Goal: Information Seeking & Learning: Learn about a topic

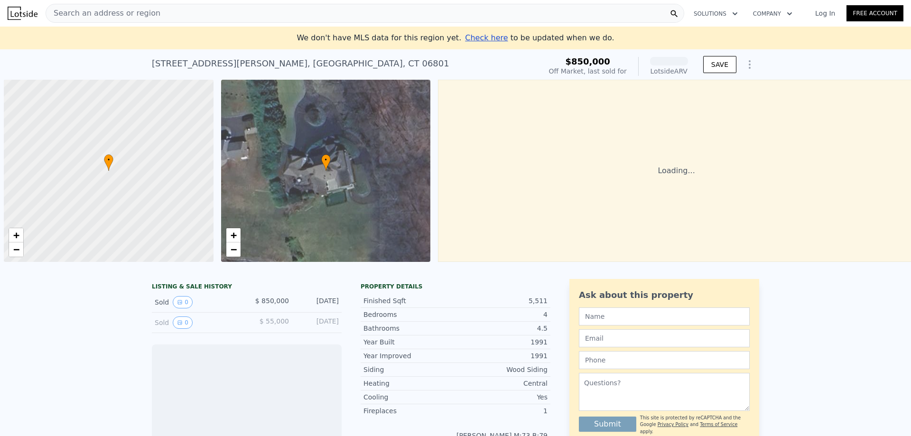
scroll to position [0, 4]
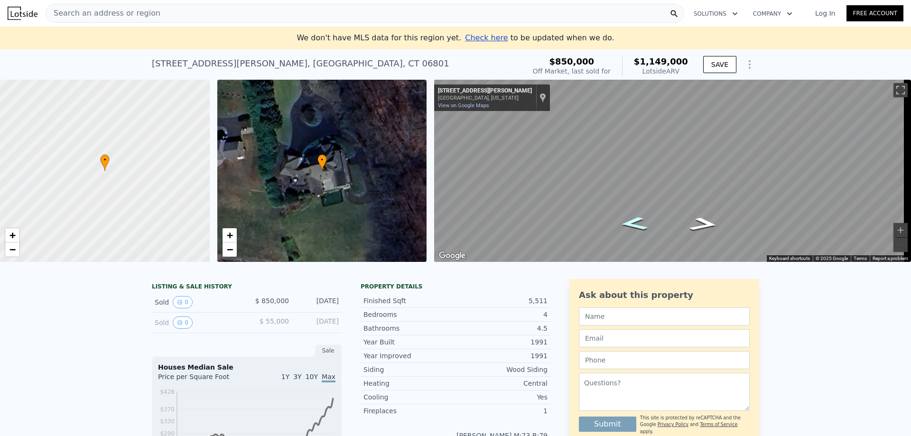
click at [644, 230] on icon "Go North, Walnut Hill Rd" at bounding box center [634, 224] width 50 height 20
click at [644, 230] on icon "Go North, Walnut Hill Rd" at bounding box center [634, 222] width 44 height 18
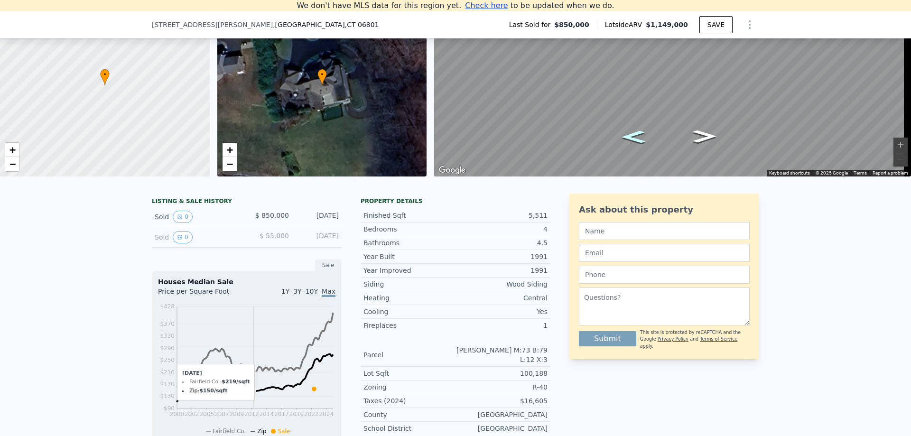
scroll to position [179, 0]
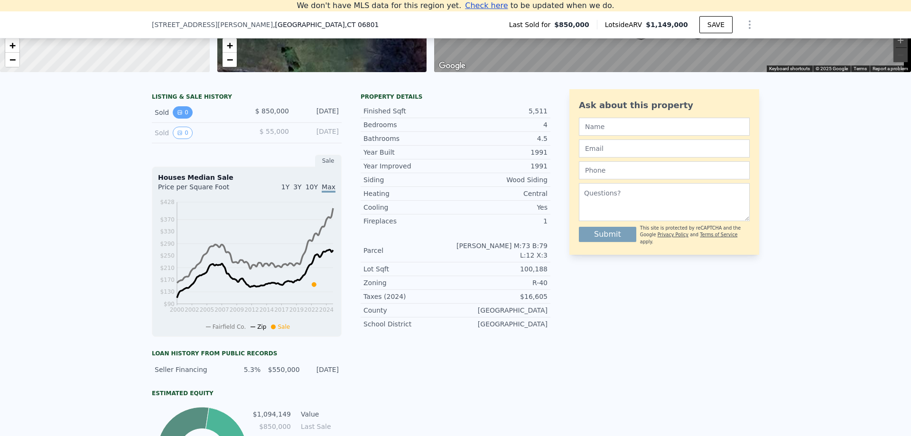
click at [182, 119] on button "0" at bounding box center [183, 112] width 20 height 12
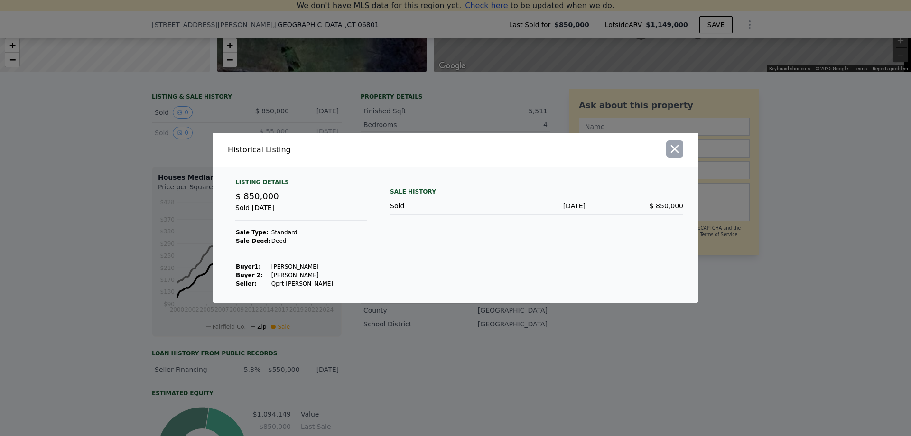
click at [672, 153] on icon "button" at bounding box center [674, 148] width 13 height 13
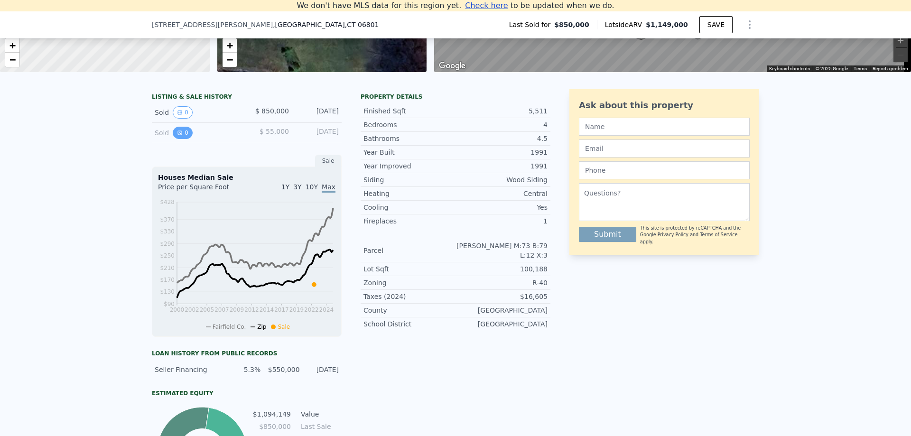
click at [183, 139] on button "0" at bounding box center [183, 133] width 20 height 12
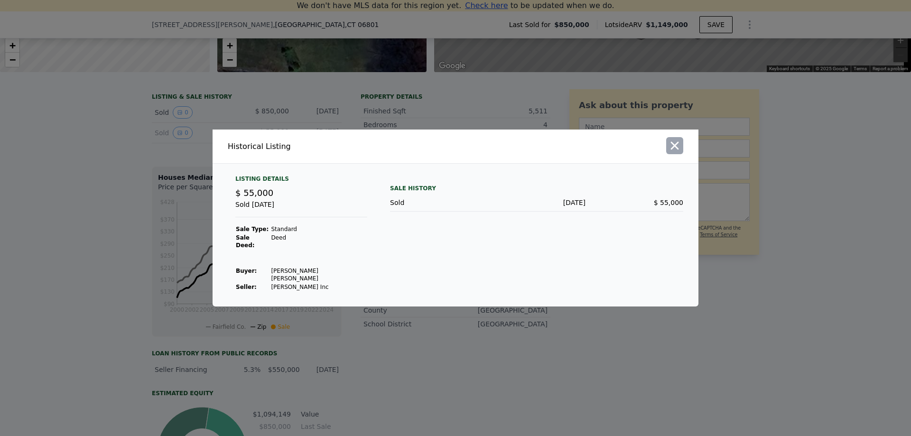
click at [677, 152] on icon "button" at bounding box center [674, 145] width 13 height 13
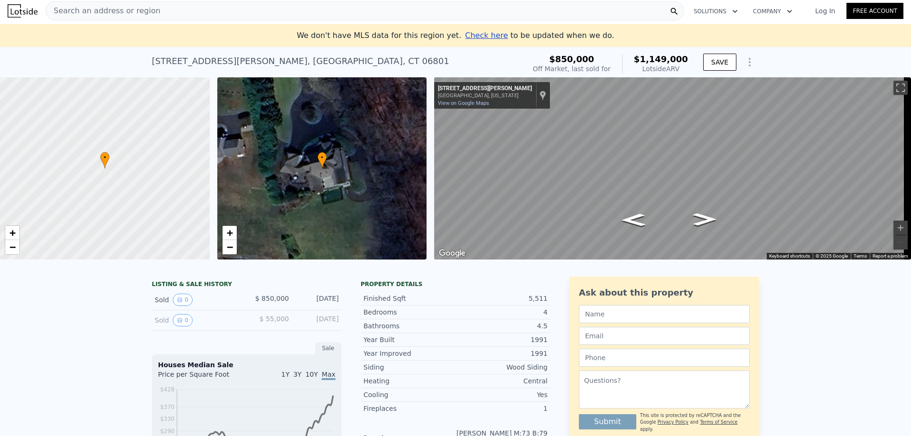
scroll to position [0, 0]
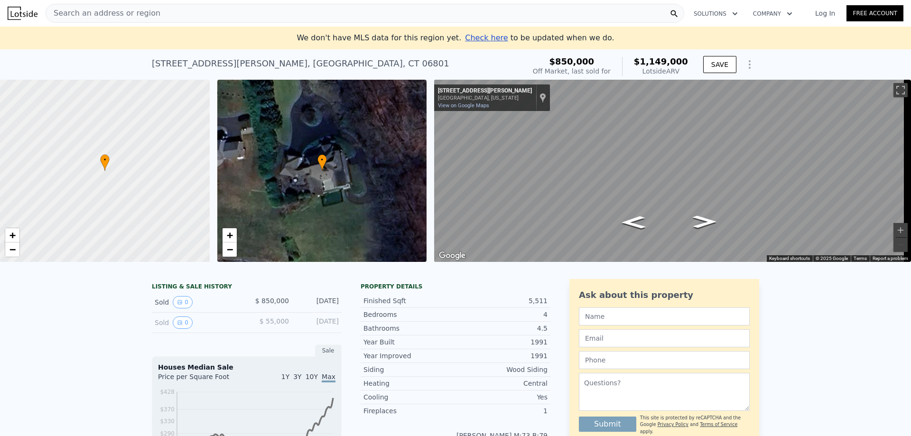
click at [166, 9] on div "Search an address or region" at bounding box center [365, 13] width 639 height 19
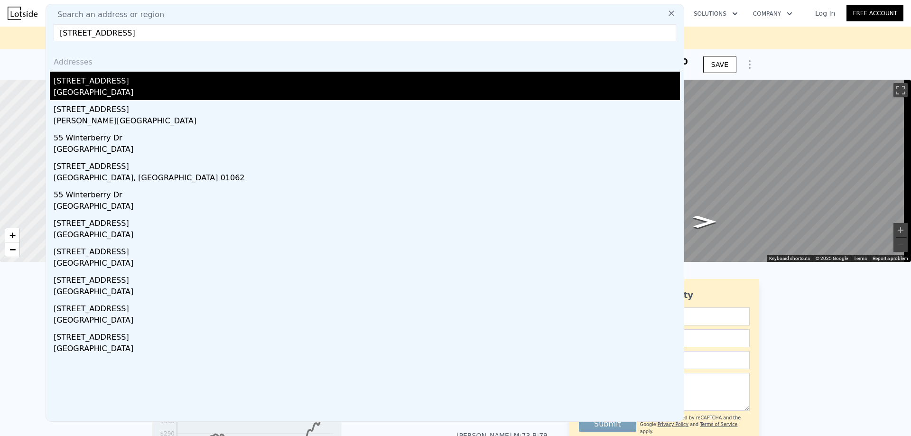
type input "[STREET_ADDRESS]"
click at [114, 79] on div "[STREET_ADDRESS]" at bounding box center [367, 79] width 627 height 15
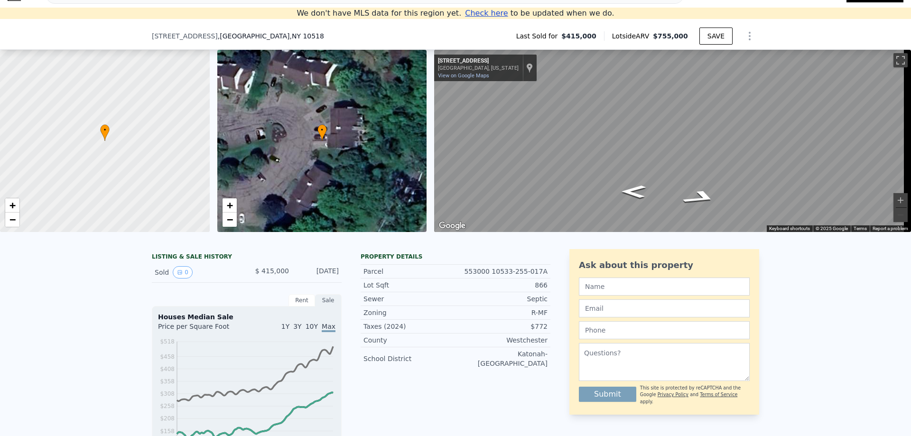
scroll to position [131, 0]
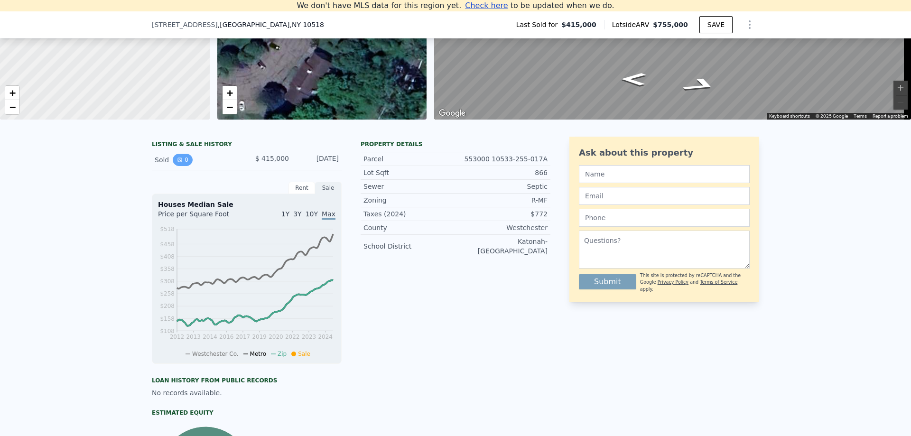
click at [180, 166] on button "0" at bounding box center [183, 160] width 20 height 12
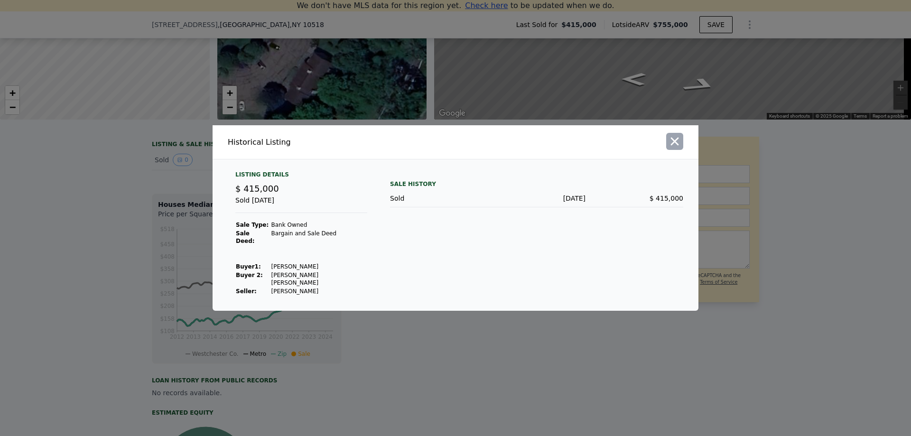
click at [675, 148] on icon "button" at bounding box center [674, 141] width 13 height 13
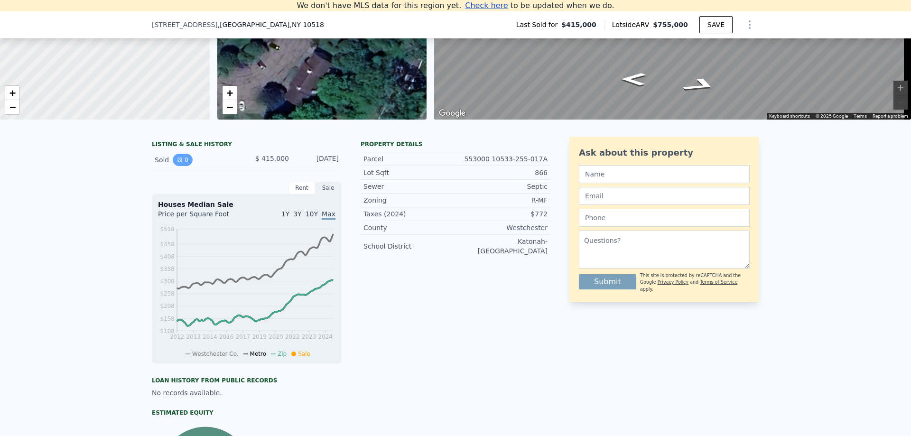
click at [178, 162] on icon "View historical data" at bounding box center [180, 160] width 4 height 4
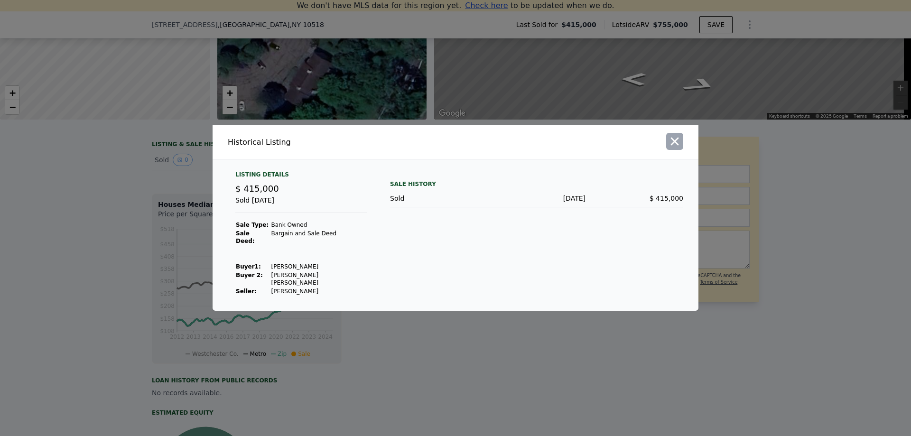
click at [671, 148] on icon "button" at bounding box center [674, 141] width 13 height 13
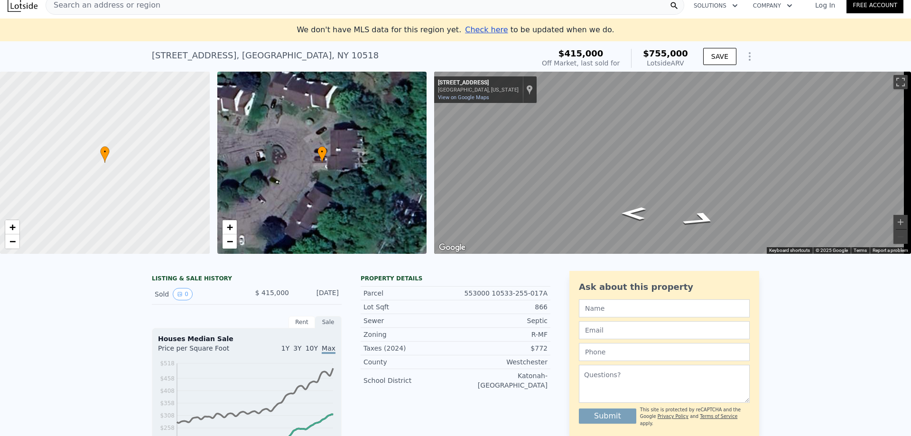
scroll to position [0, 0]
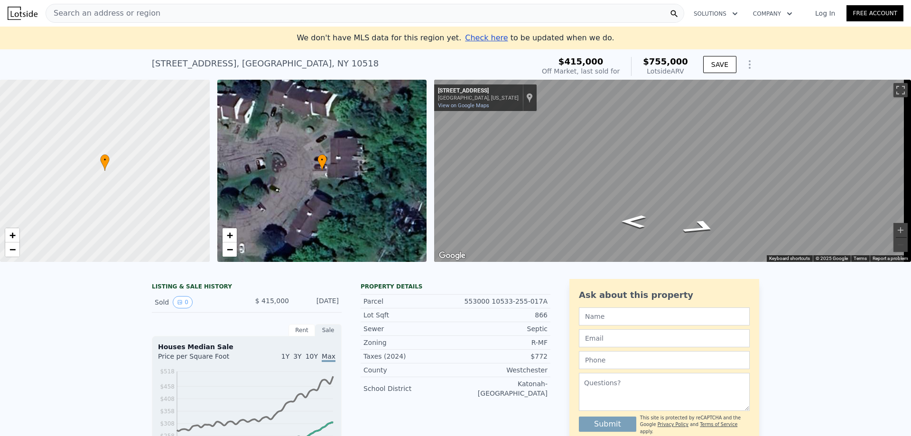
click at [114, 14] on span "Search an address or region" at bounding box center [103, 13] width 114 height 11
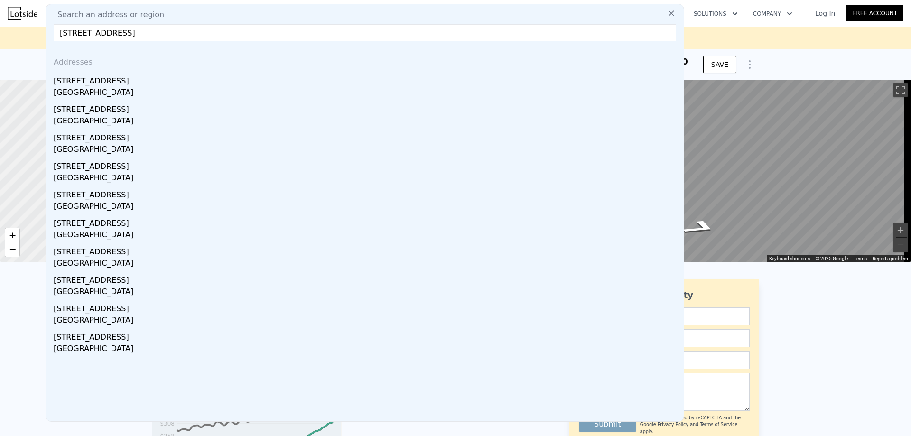
click at [78, 36] on input "[STREET_ADDRESS]" at bounding box center [365, 32] width 623 height 17
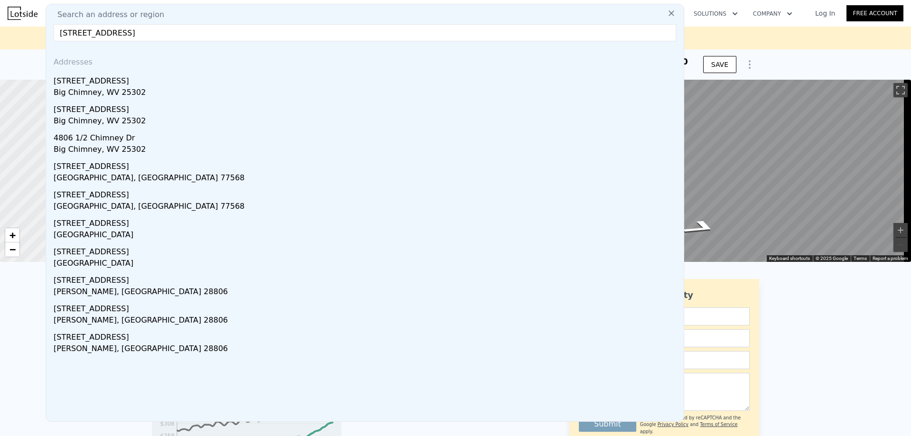
click at [176, 35] on input "[STREET_ADDRESS]" at bounding box center [365, 32] width 623 height 17
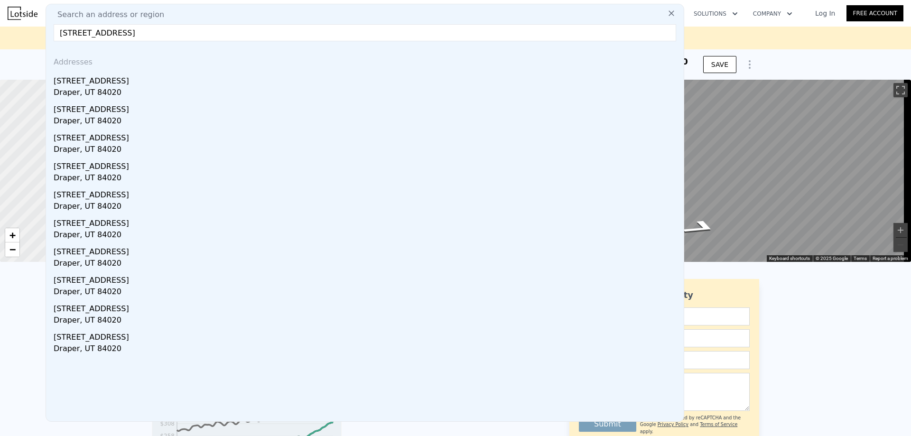
drag, startPoint x: 66, startPoint y: 34, endPoint x: 30, endPoint y: 37, distance: 35.8
click at [159, 30] on input "[STREET_ADDRESS]" at bounding box center [365, 32] width 623 height 17
drag, startPoint x: 65, startPoint y: 34, endPoint x: 30, endPoint y: 32, distance: 34.7
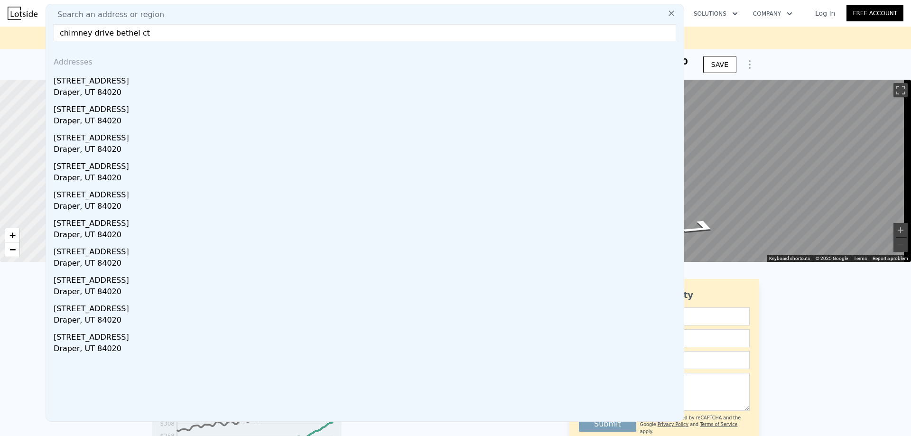
drag, startPoint x: 168, startPoint y: 28, endPoint x: -4, endPoint y: 29, distance: 171.4
click at [0, 29] on html "Search an address or region Search an address or region chimney drive bethel ct…" at bounding box center [455, 218] width 911 height 436
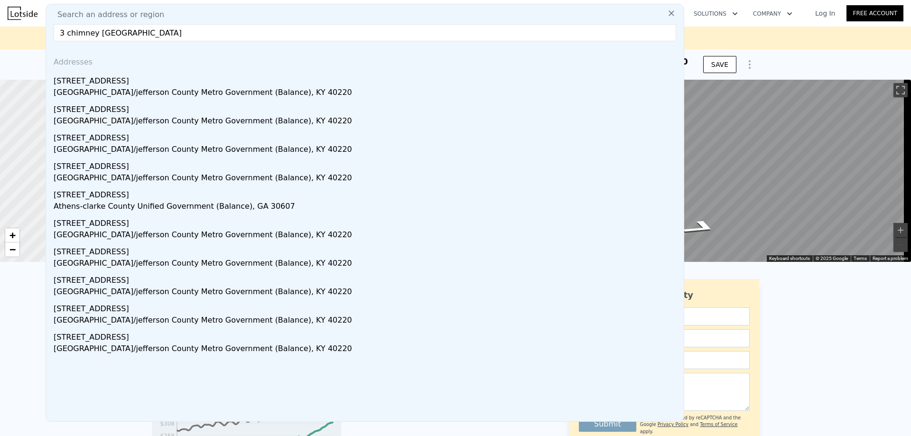
click at [96, 32] on input "3 chimney [GEOGRAPHIC_DATA]" at bounding box center [365, 32] width 623 height 17
click at [198, 34] on input "3 chimney [GEOGRAPHIC_DATA]" at bounding box center [365, 32] width 623 height 17
type input "3 chimney [GEOGRAPHIC_DATA]"
click at [667, 11] on icon at bounding box center [671, 13] width 9 height 9
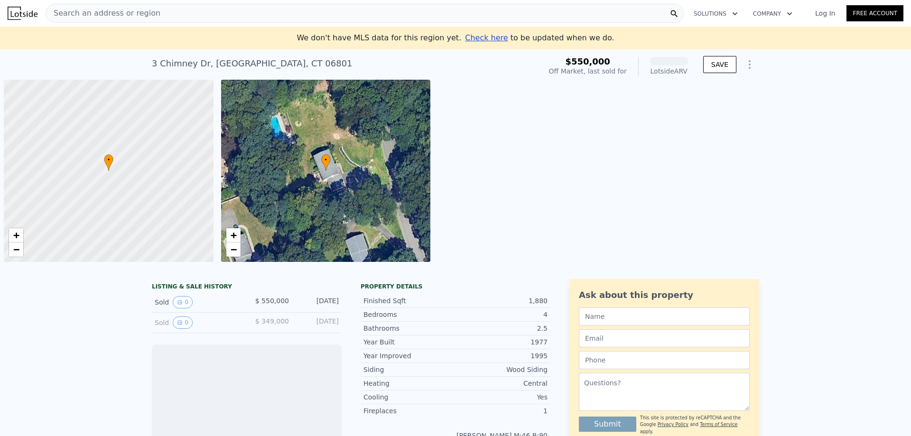
scroll to position [0, 4]
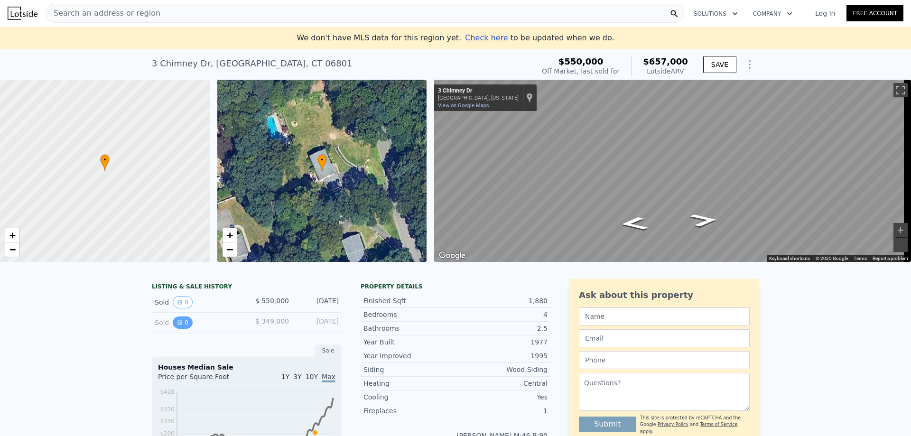
click at [173, 329] on button "0" at bounding box center [183, 323] width 20 height 12
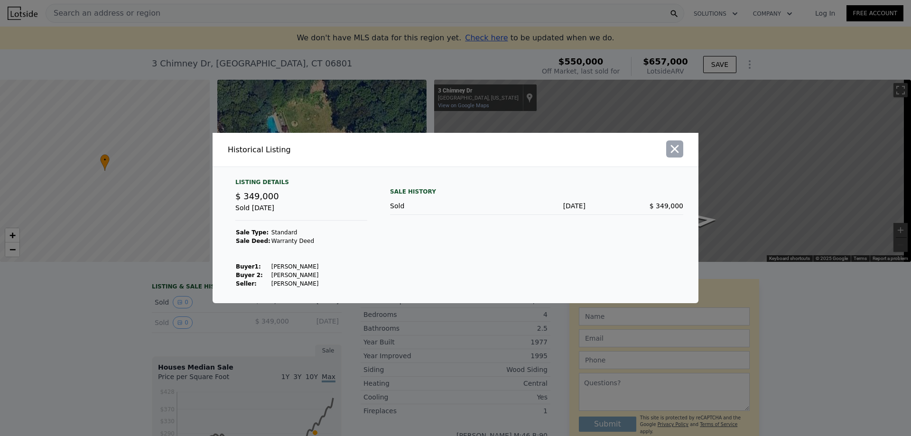
click at [680, 152] on icon "button" at bounding box center [674, 148] width 13 height 13
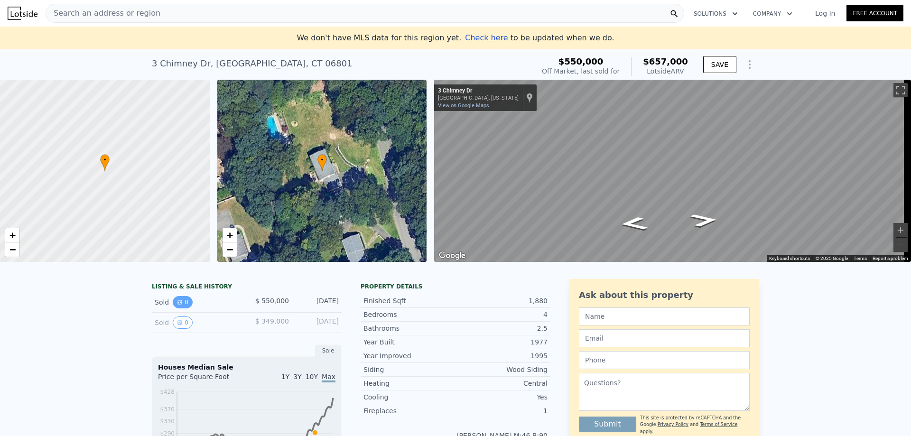
click at [177, 305] on icon "View historical data" at bounding box center [180, 303] width 6 height 6
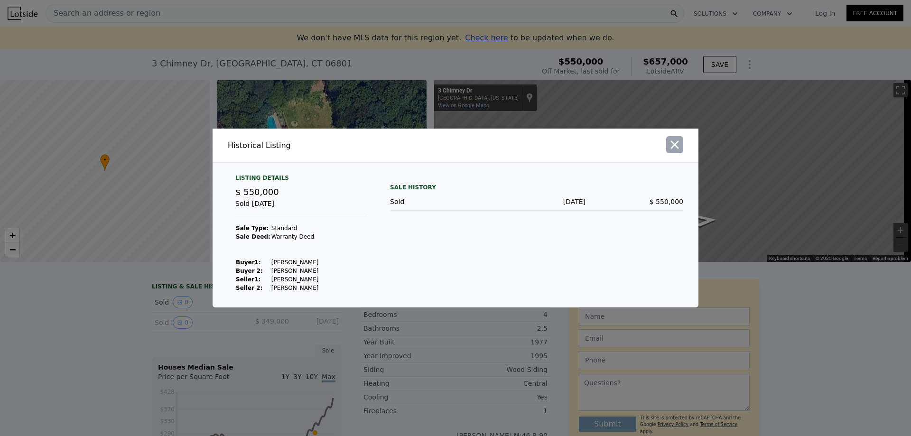
click at [678, 147] on icon "button" at bounding box center [674, 144] width 13 height 13
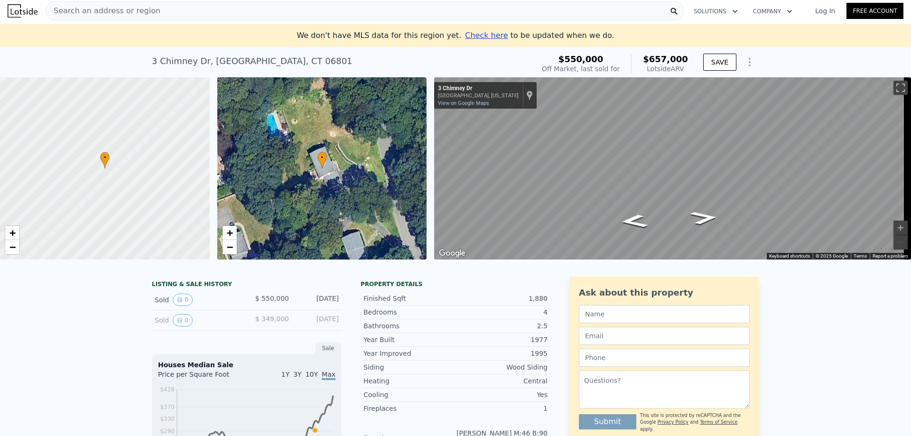
scroll to position [0, 0]
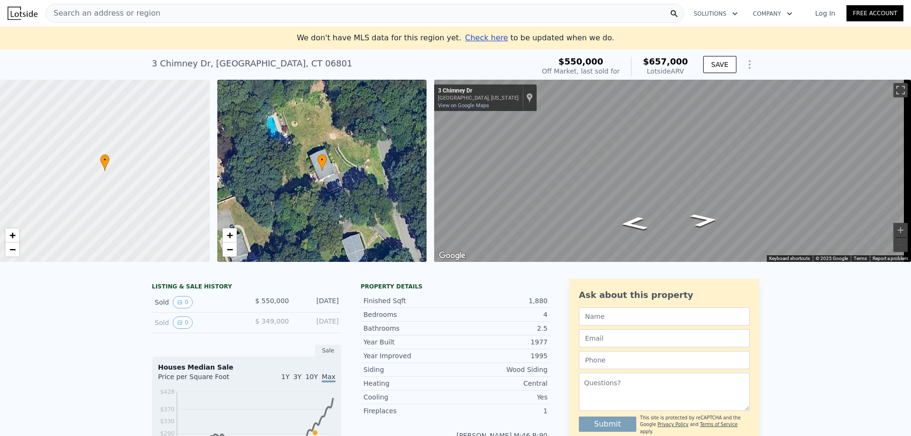
click at [120, 12] on span "Search an address or region" at bounding box center [103, 13] width 114 height 11
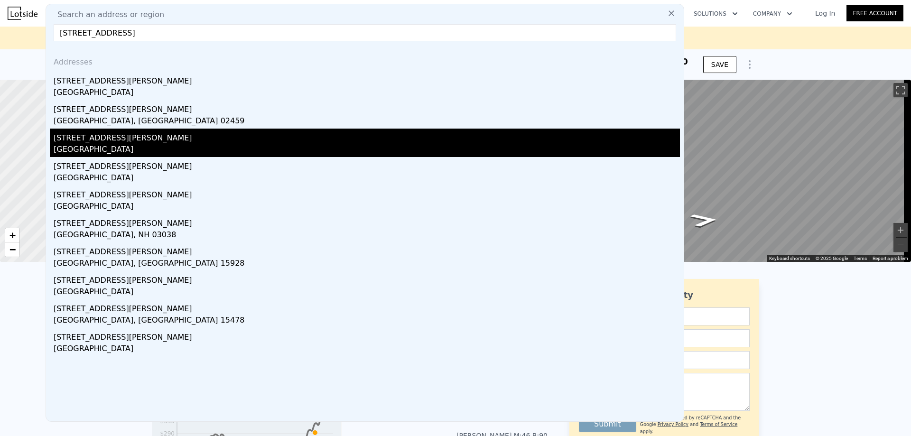
type input "119 walnut hill road"
click at [107, 135] on div "[STREET_ADDRESS][PERSON_NAME]" at bounding box center [367, 136] width 627 height 15
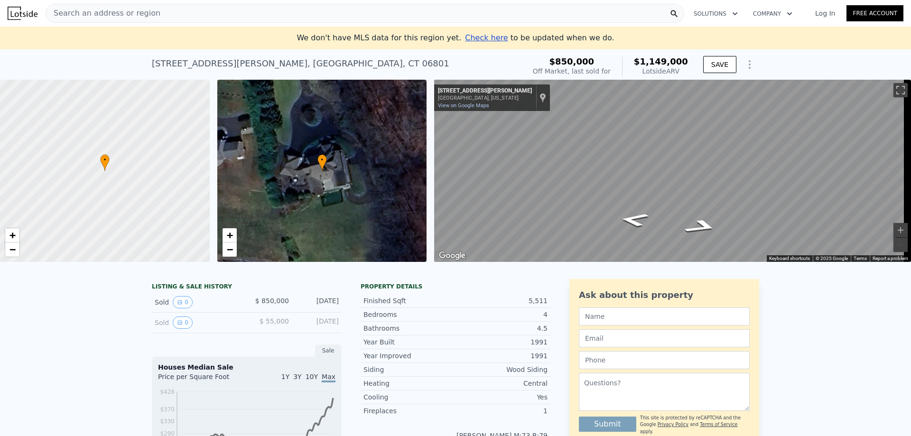
click at [101, 14] on span "Search an address or region" at bounding box center [103, 13] width 114 height 11
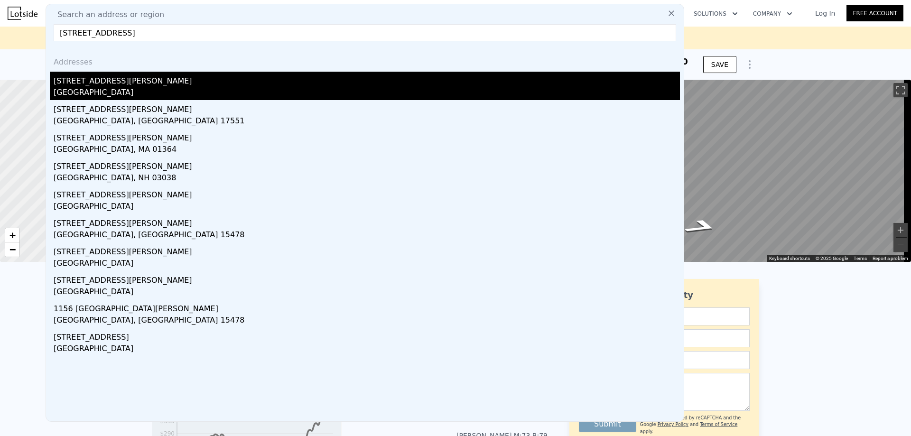
type input "115 walnut hill road"
click at [135, 84] on div "[STREET_ADDRESS][PERSON_NAME]" at bounding box center [367, 79] width 627 height 15
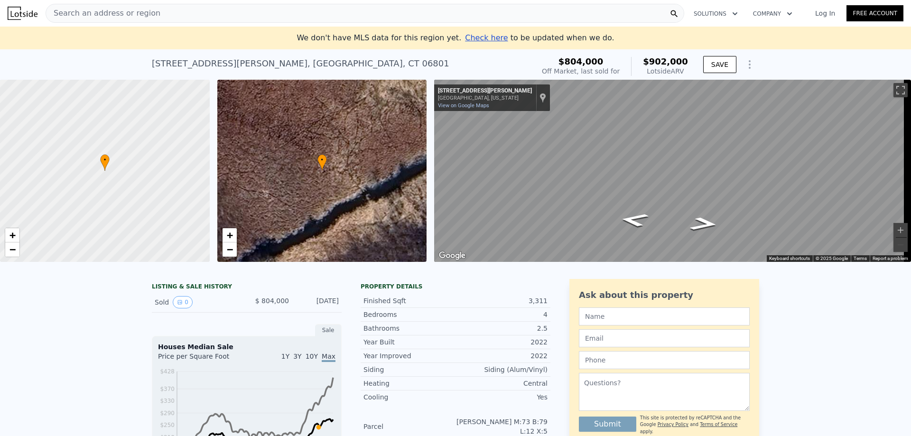
click at [28, 10] on img at bounding box center [23, 13] width 30 height 13
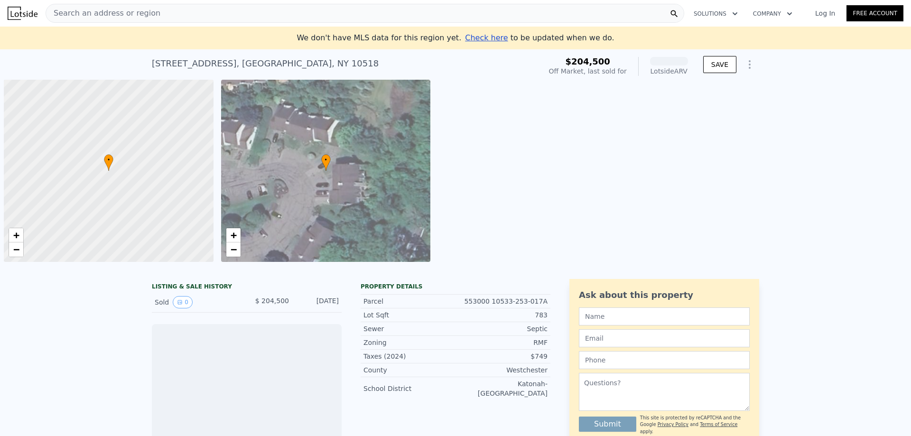
scroll to position [0, 4]
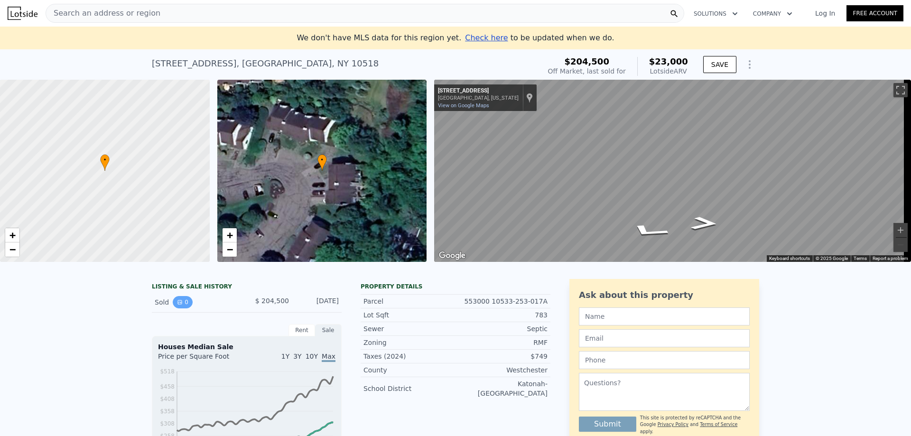
click at [177, 305] on icon "View historical data" at bounding box center [180, 303] width 6 height 6
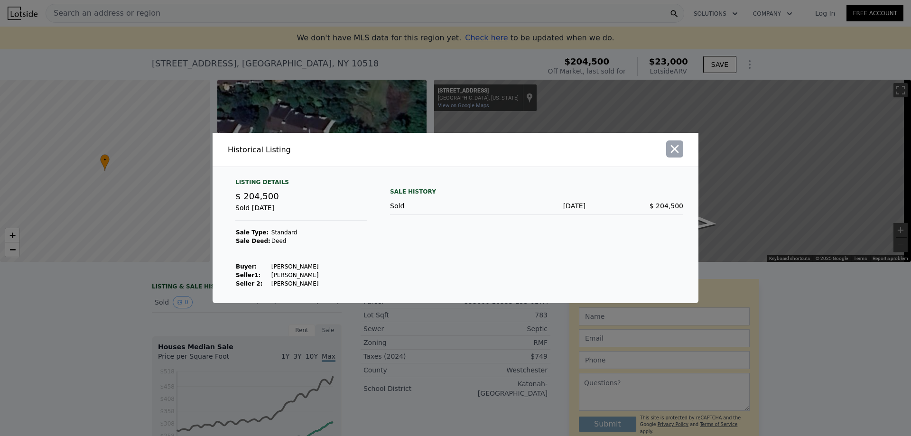
click at [674, 150] on icon "button" at bounding box center [675, 149] width 8 height 8
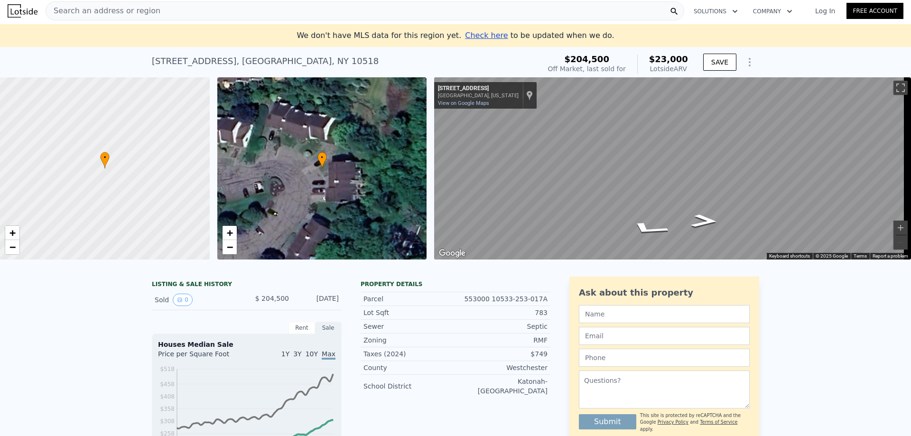
scroll to position [0, 0]
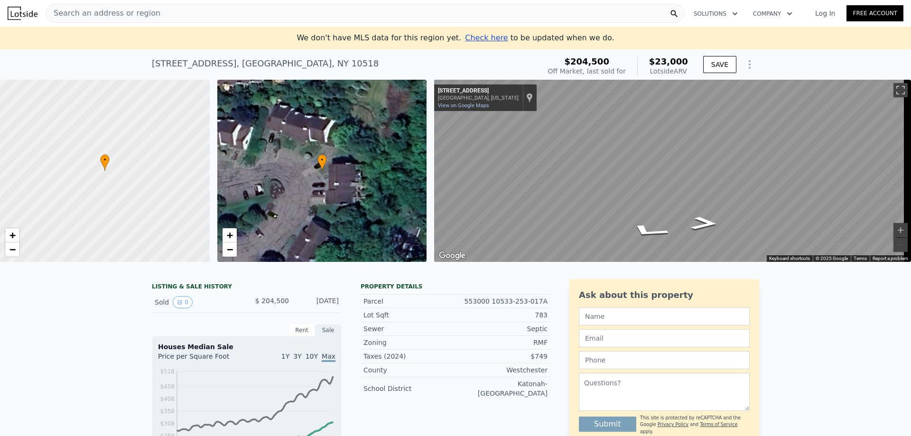
click at [140, 17] on span "Search an address or region" at bounding box center [103, 13] width 114 height 11
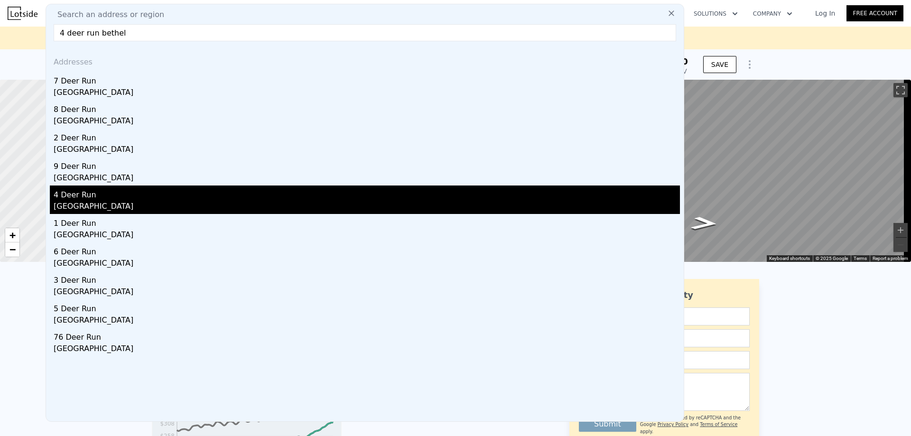
type input "4 deer run bethel"
click at [129, 194] on div "4 Deer Run" at bounding box center [367, 193] width 627 height 15
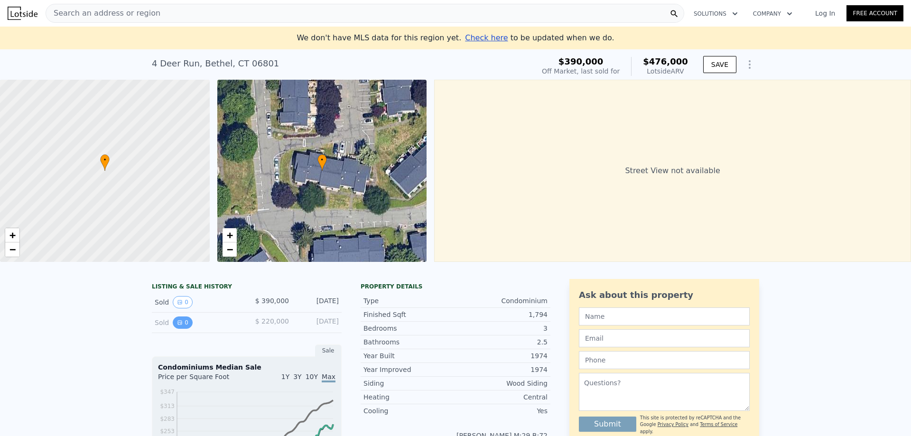
click at [183, 328] on button "0" at bounding box center [183, 323] width 20 height 12
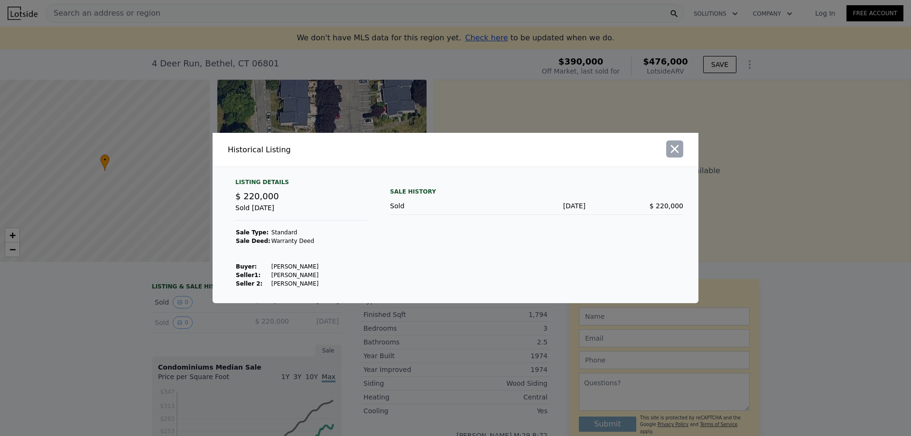
click at [676, 150] on icon "button" at bounding box center [674, 148] width 13 height 13
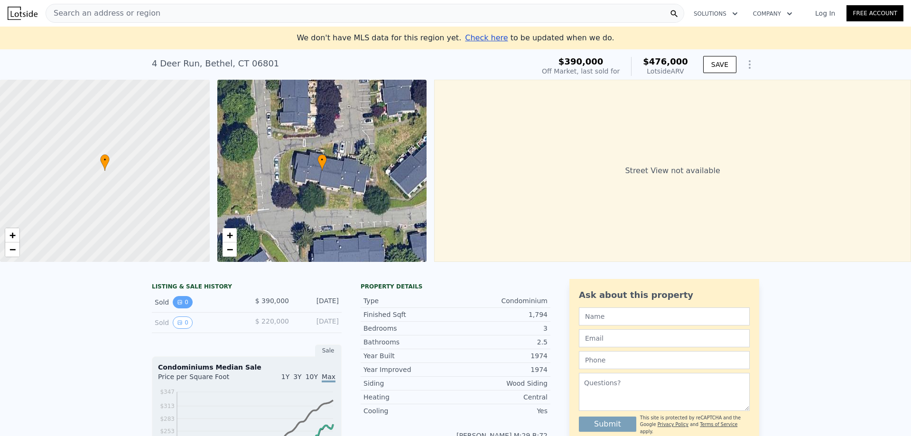
click at [180, 309] on button "0" at bounding box center [183, 302] width 20 height 12
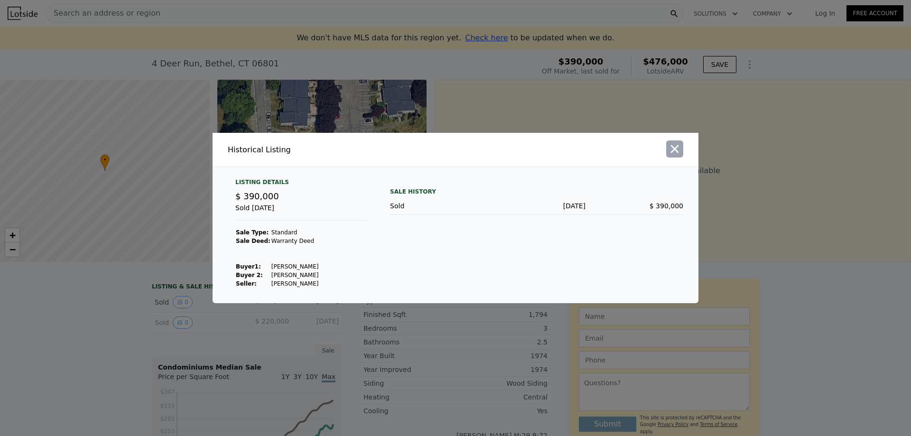
click at [678, 148] on icon "button" at bounding box center [674, 148] width 13 height 13
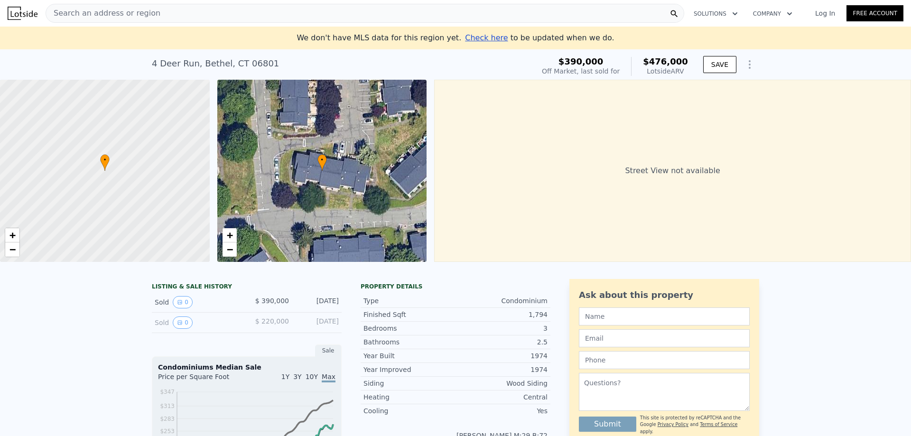
click at [120, 18] on span "Search an address or region" at bounding box center [103, 13] width 114 height 11
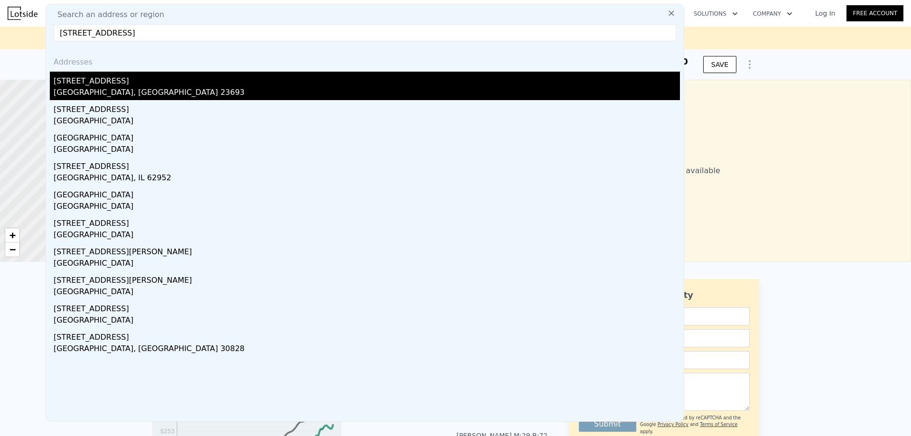
type input "104 willards way"
click at [91, 84] on div "104 Willards Way" at bounding box center [367, 79] width 627 height 15
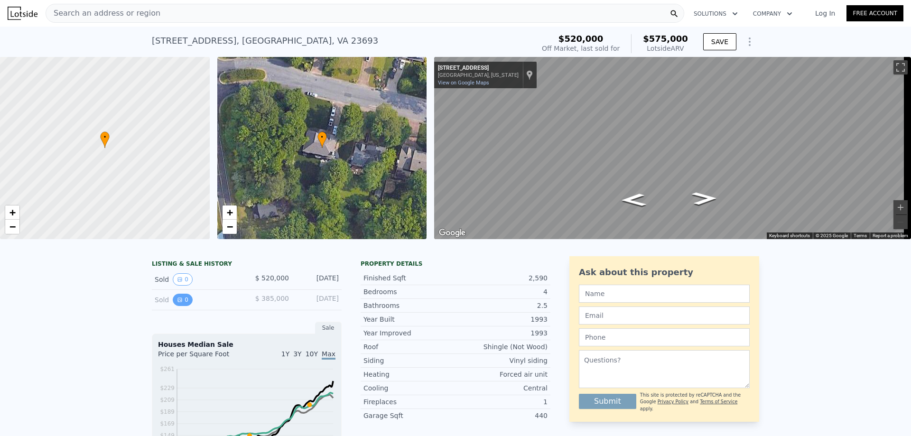
click at [178, 302] on icon "View historical data" at bounding box center [180, 300] width 4 height 4
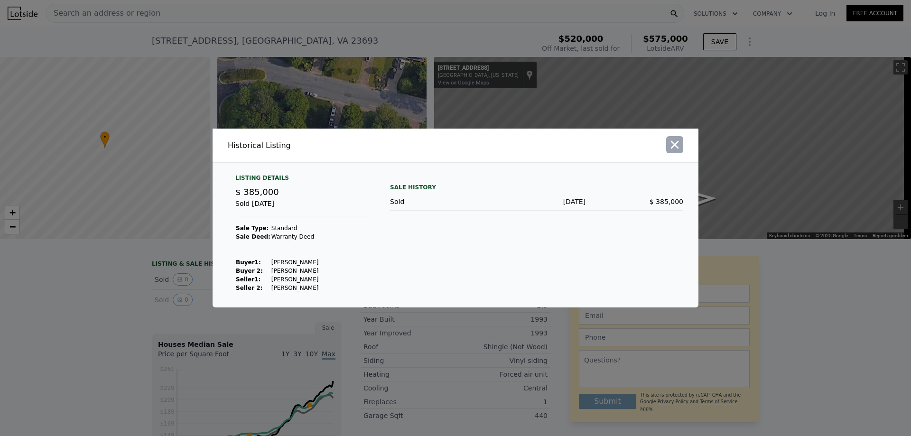
click at [676, 145] on icon "button" at bounding box center [675, 145] width 8 height 8
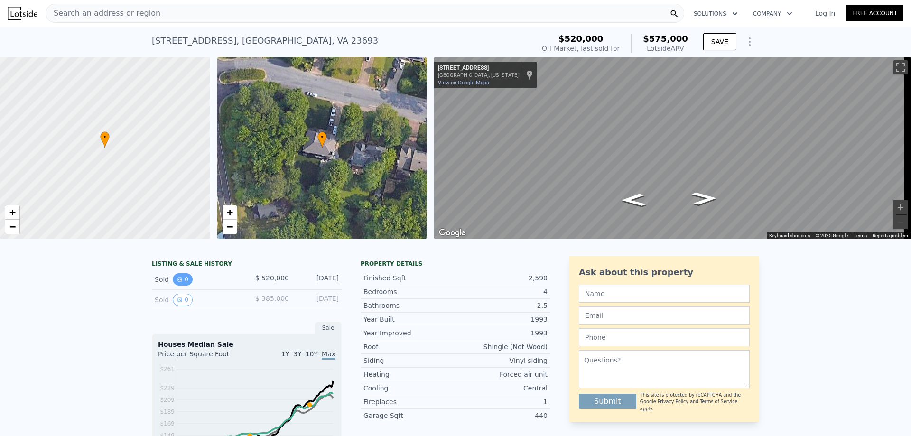
click at [177, 282] on icon "View historical data" at bounding box center [180, 280] width 6 height 6
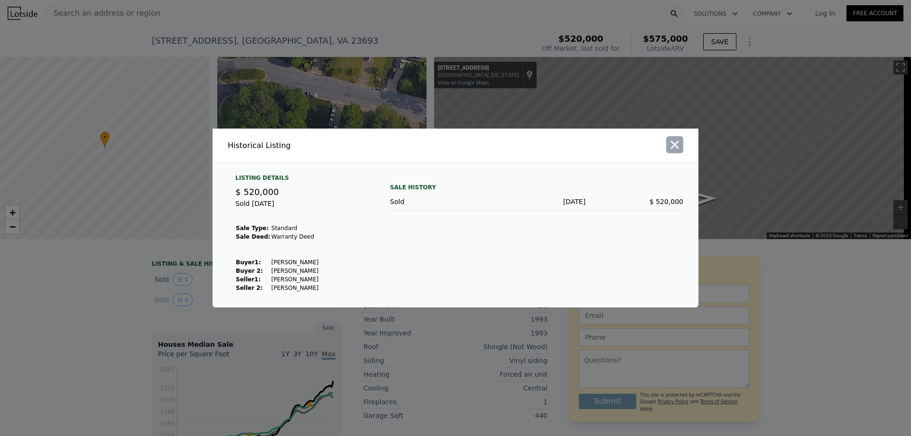
click at [672, 145] on icon "button" at bounding box center [674, 144] width 13 height 13
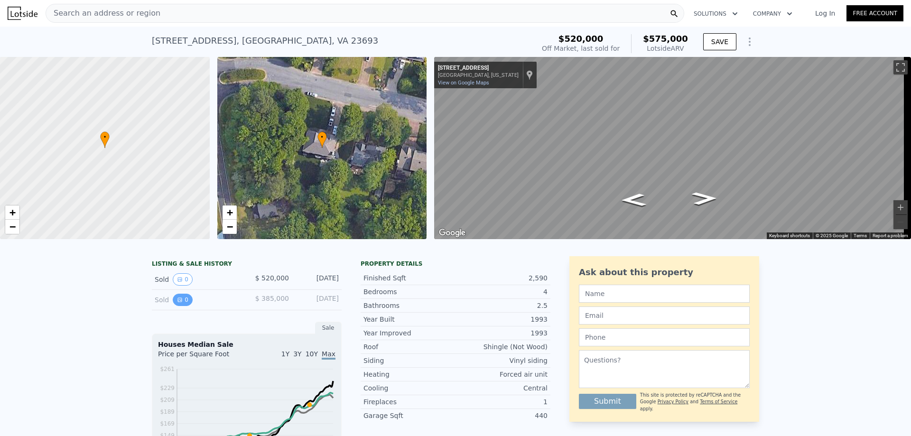
click at [176, 301] on button "0" at bounding box center [183, 300] width 20 height 12
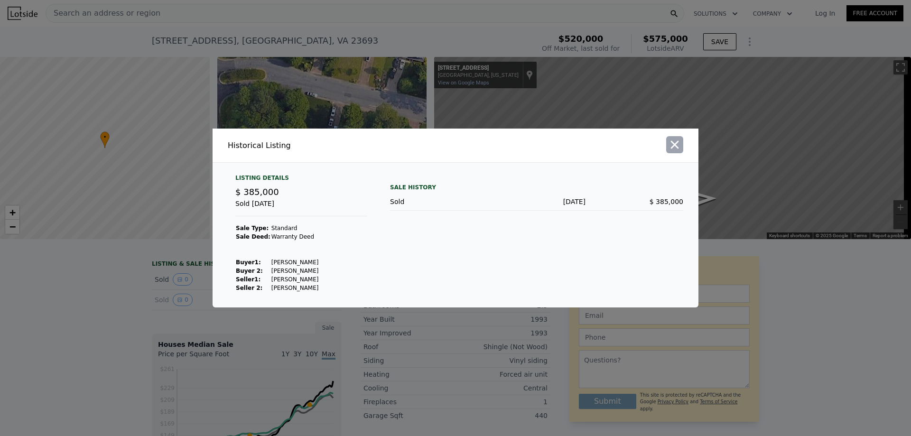
click at [678, 143] on icon "button" at bounding box center [674, 144] width 13 height 13
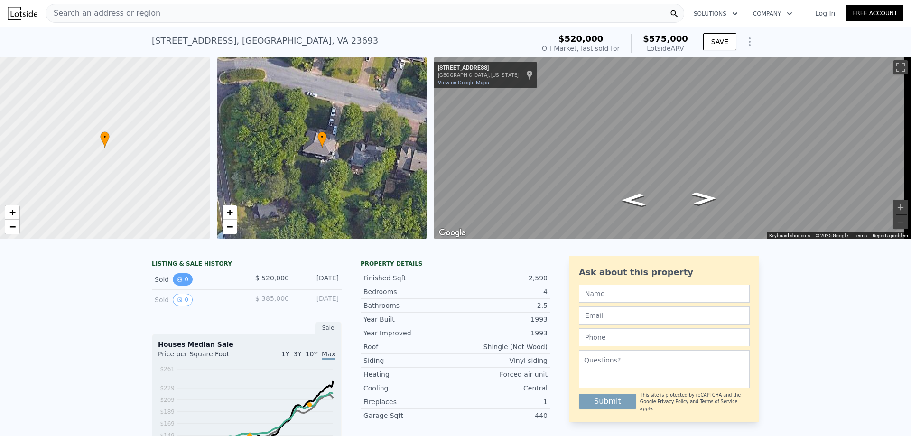
click at [178, 286] on button "0" at bounding box center [183, 279] width 20 height 12
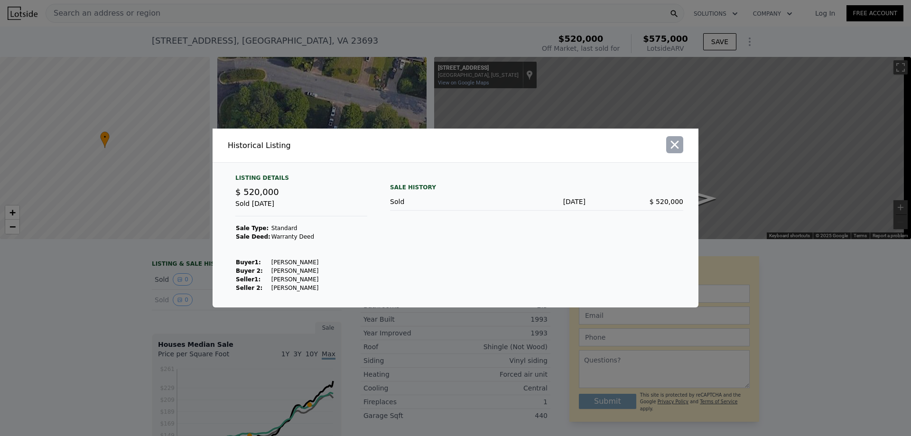
click at [676, 147] on icon "button" at bounding box center [675, 145] width 8 height 8
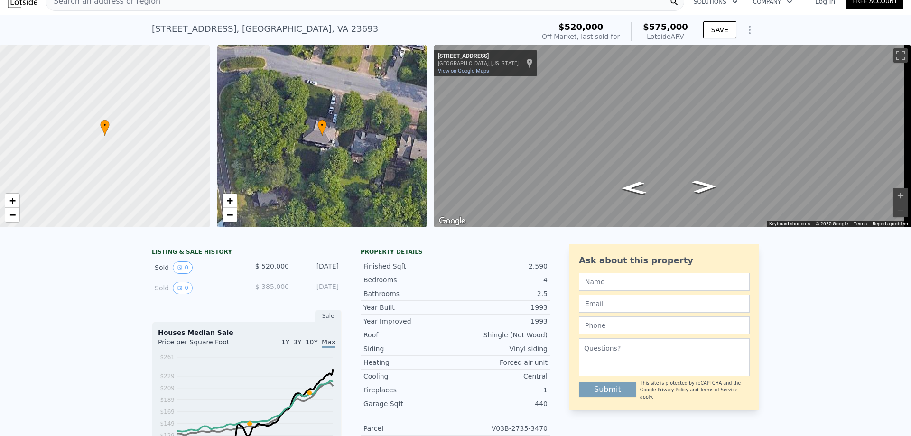
scroll to position [3, 0]
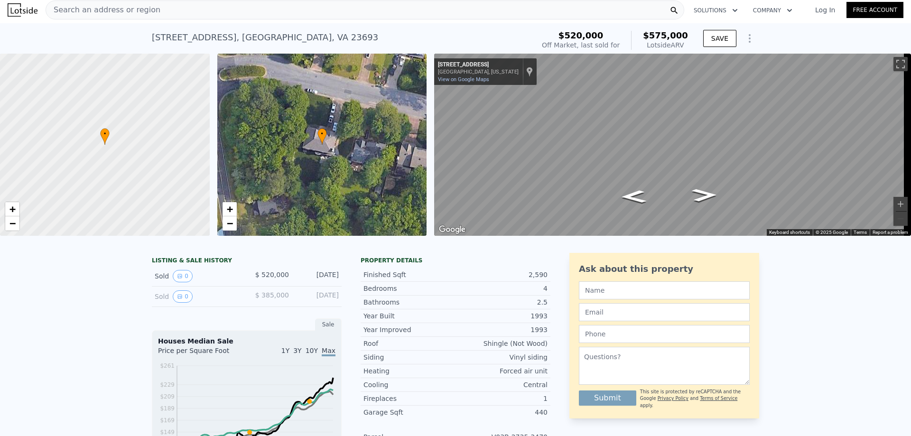
click at [132, 14] on span "Search an address or region" at bounding box center [103, 9] width 114 height 11
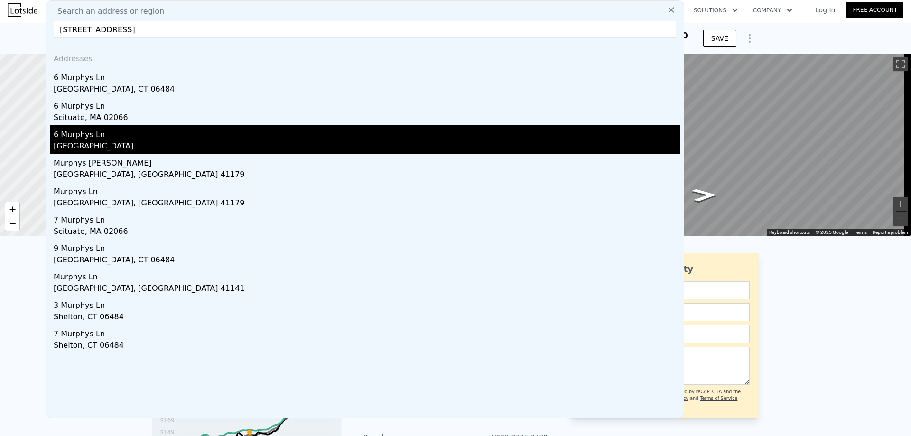
type input "6 murphys lane"
click at [137, 137] on div "6 Murphys Ln" at bounding box center [367, 132] width 627 height 15
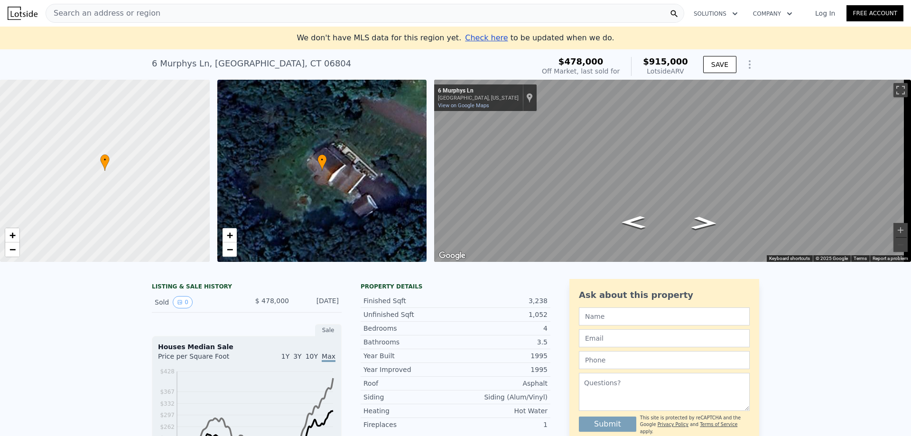
click at [124, 13] on span "Search an address or region" at bounding box center [103, 13] width 114 height 11
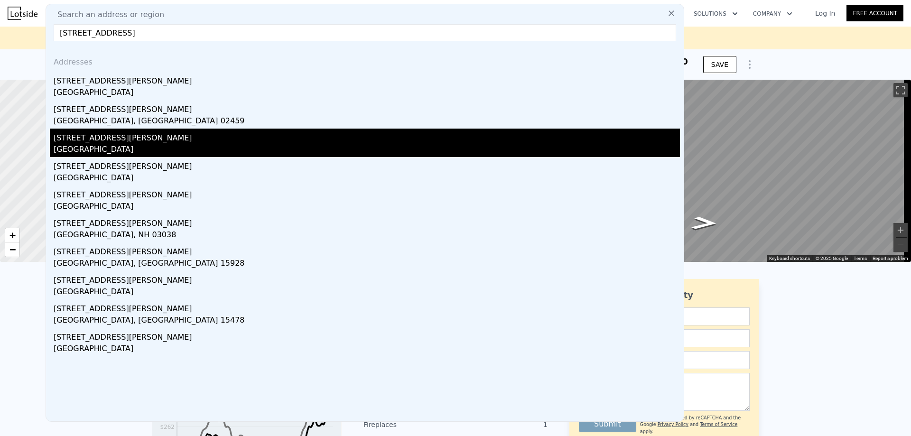
type input "119 walnut hill road"
click at [121, 153] on div "Fairfield County, CT 06801" at bounding box center [367, 150] width 627 height 13
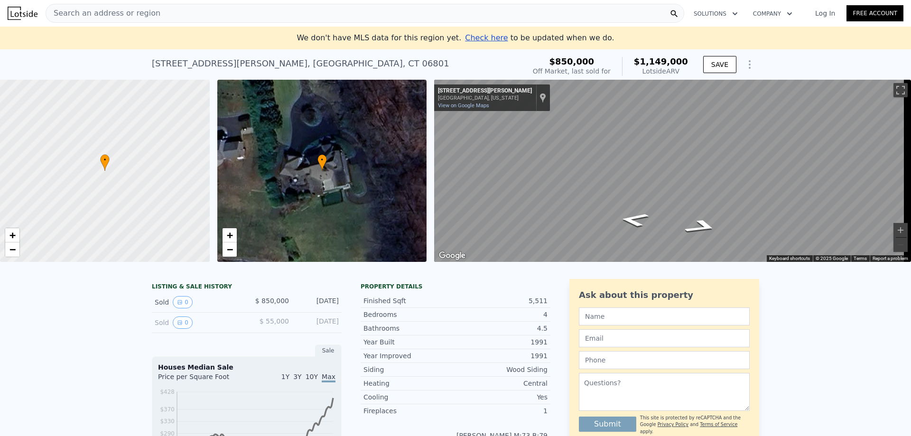
click at [397, 180] on div "• + −" at bounding box center [322, 171] width 210 height 182
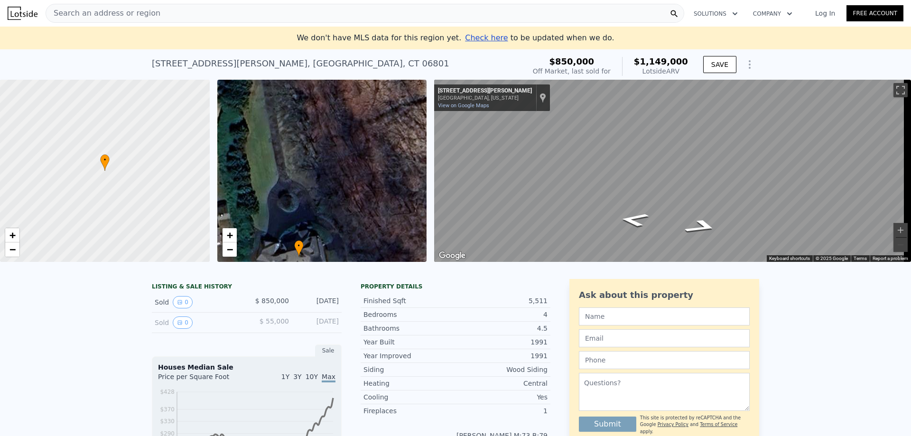
drag, startPoint x: 316, startPoint y: 171, endPoint x: 290, endPoint y: 258, distance: 90.4
click at [290, 258] on div "• + −" at bounding box center [322, 171] width 210 height 182
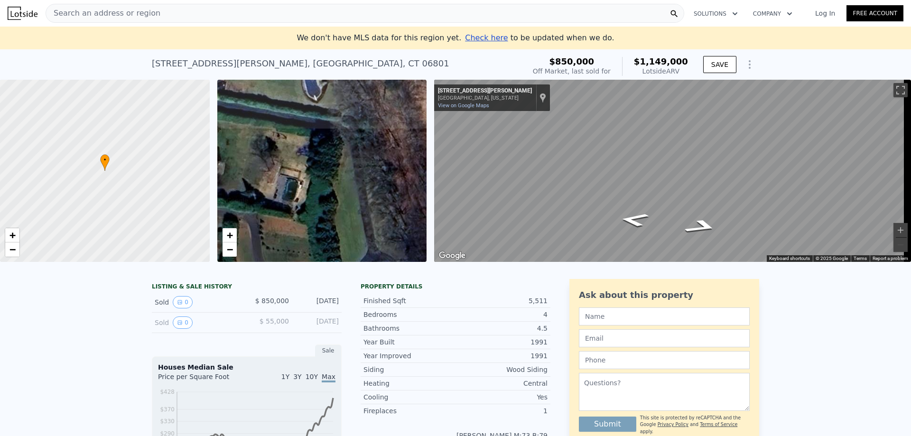
drag, startPoint x: 292, startPoint y: 164, endPoint x: 384, endPoint y: 235, distance: 116.8
click at [384, 235] on div "• + −" at bounding box center [322, 171] width 210 height 182
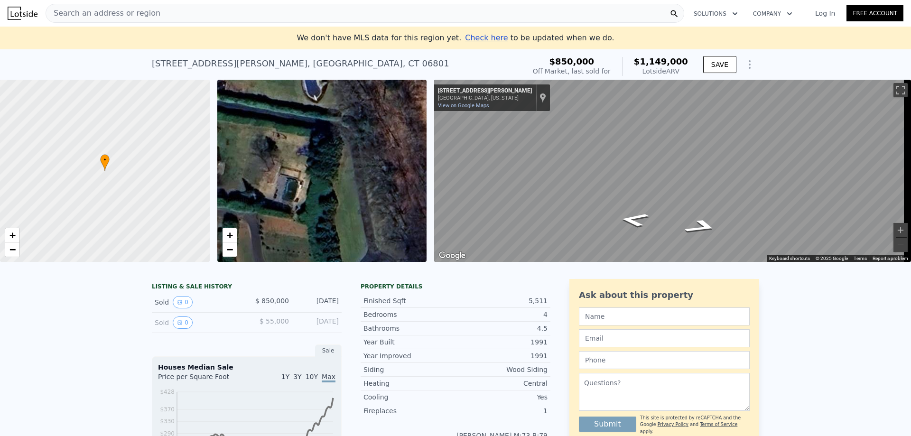
click at [80, 12] on span "Search an address or region" at bounding box center [103, 13] width 114 height 11
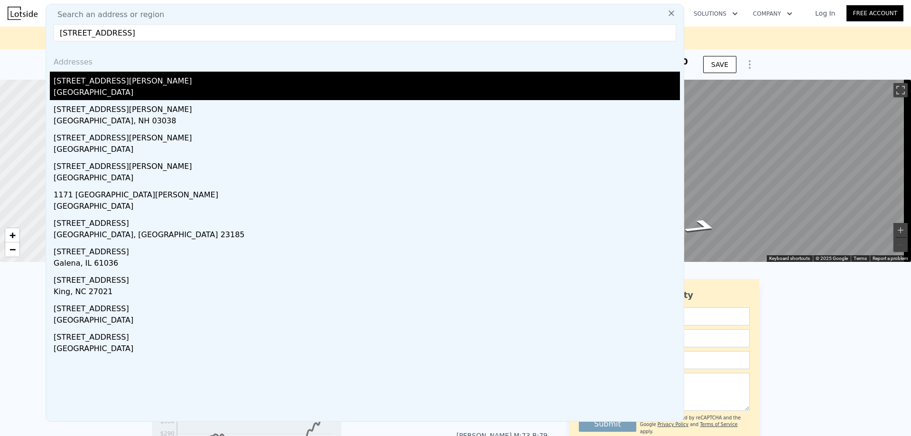
type input "117 walnut hill road"
click at [107, 77] on div "117 Walnut Hill Rd" at bounding box center [367, 79] width 627 height 15
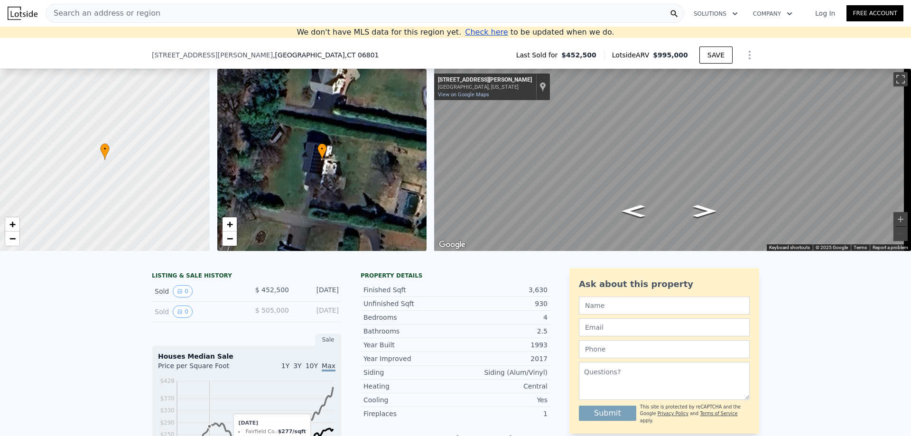
scroll to position [179, 0]
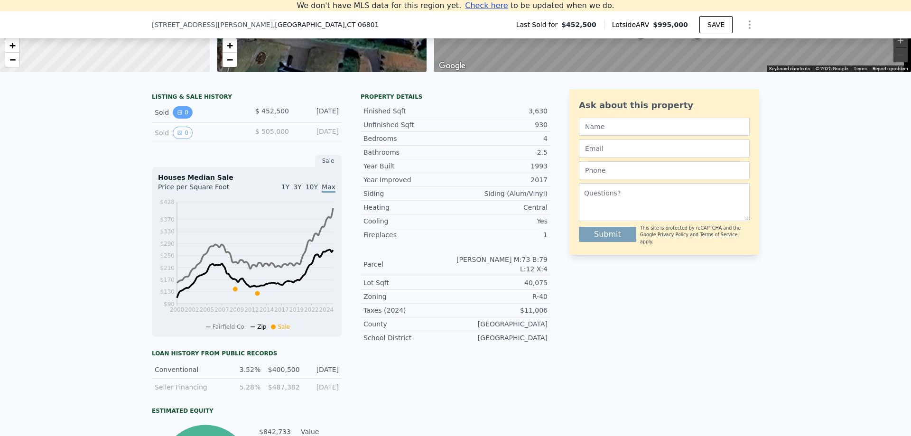
click at [178, 114] on icon "View historical data" at bounding box center [180, 113] width 4 height 4
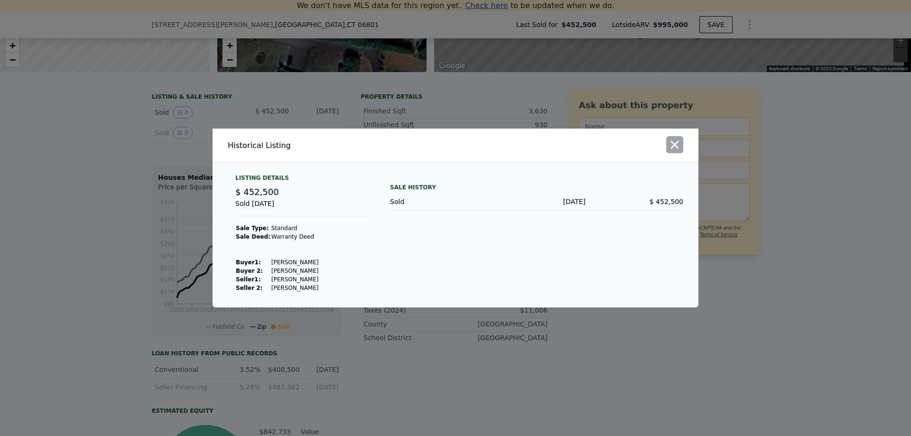
click at [677, 146] on icon "button" at bounding box center [674, 144] width 13 height 13
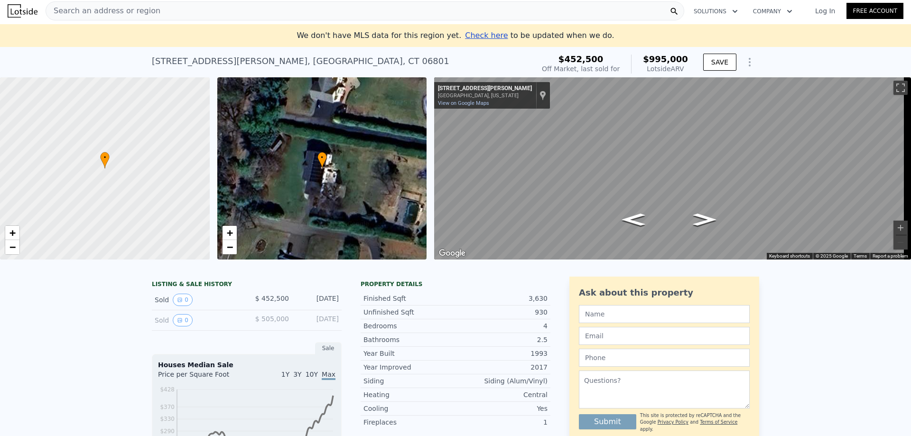
scroll to position [0, 0]
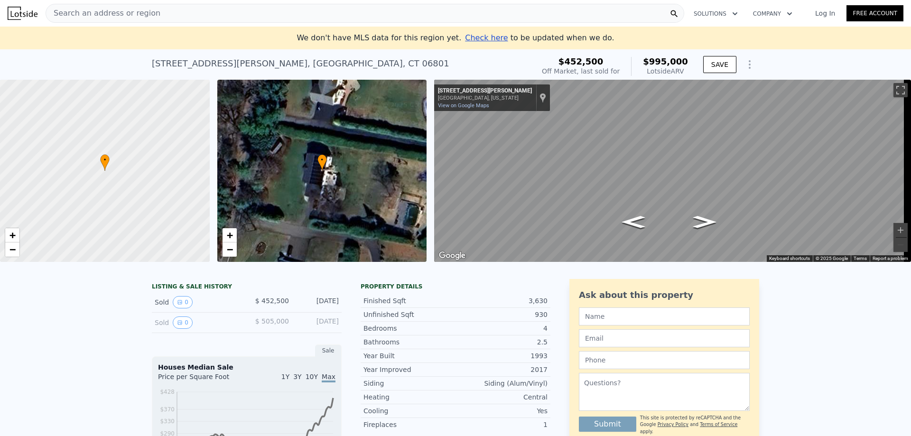
click at [125, 13] on span "Search an address or region" at bounding box center [103, 13] width 114 height 11
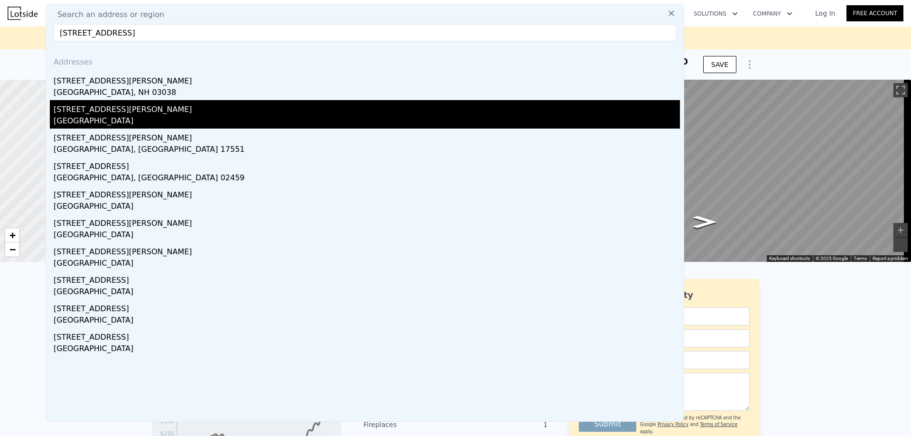
type input "121 walnut hill road"
click at [135, 116] on div "Fairfield County, CT 06801" at bounding box center [367, 121] width 627 height 13
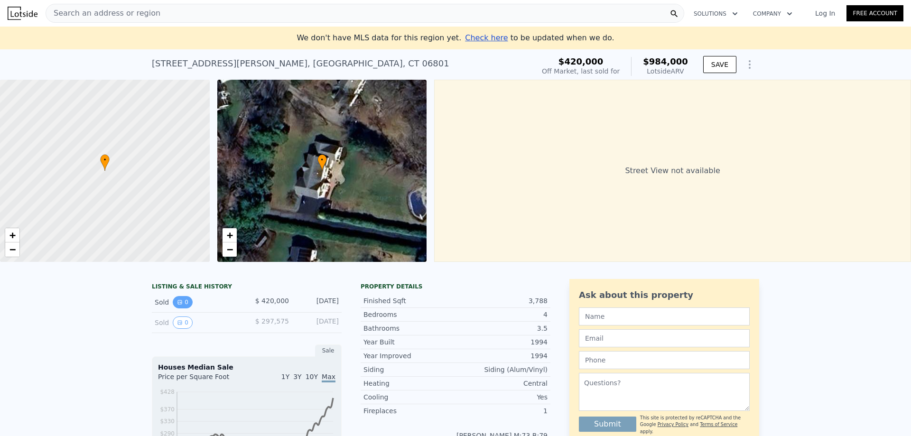
click at [184, 309] on button "0" at bounding box center [183, 302] width 20 height 12
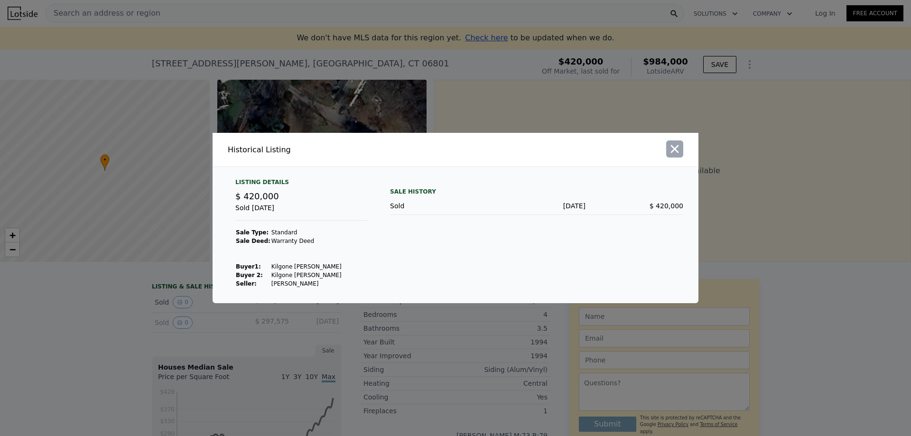
click at [677, 151] on icon "button" at bounding box center [675, 149] width 8 height 8
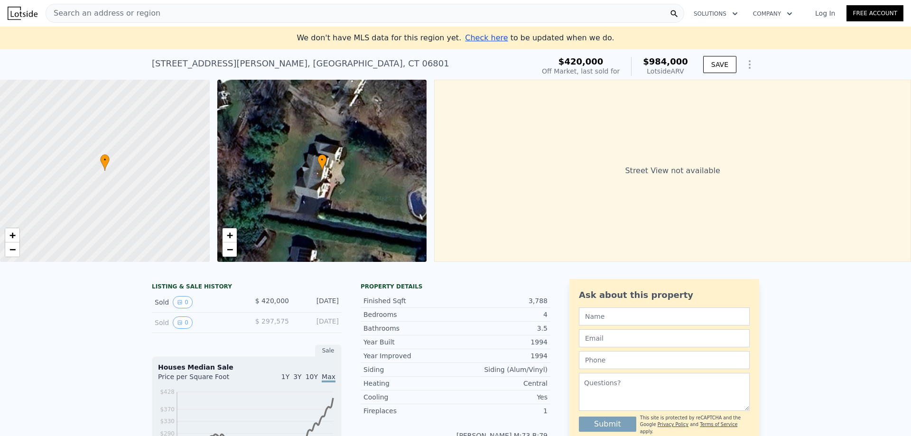
click at [129, 11] on span "Search an address or region" at bounding box center [103, 13] width 114 height 11
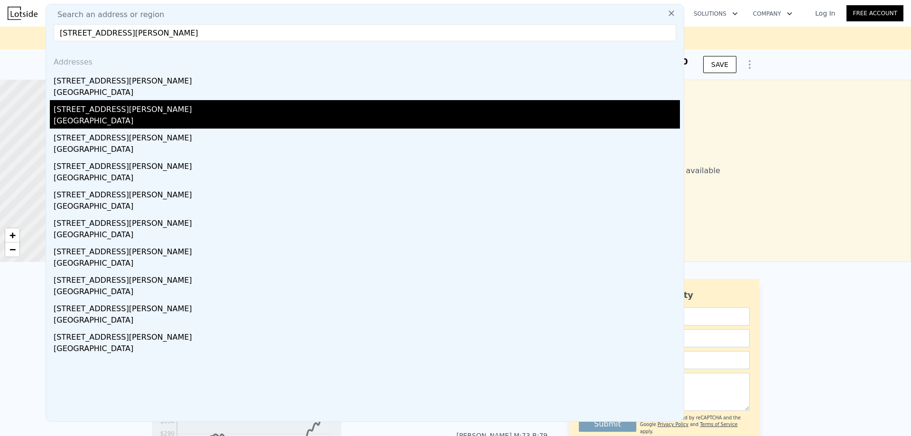
type input "55 hoyt street"
click at [81, 109] on div "55 Hoyt St" at bounding box center [367, 107] width 627 height 15
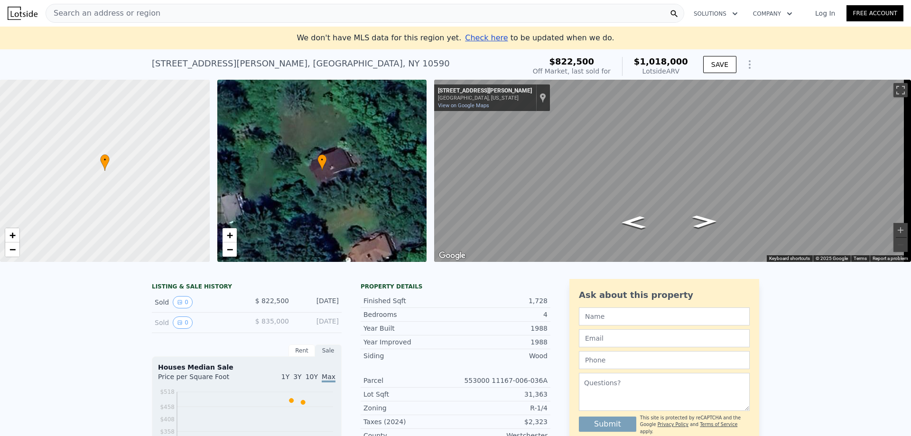
scroll to position [47, 0]
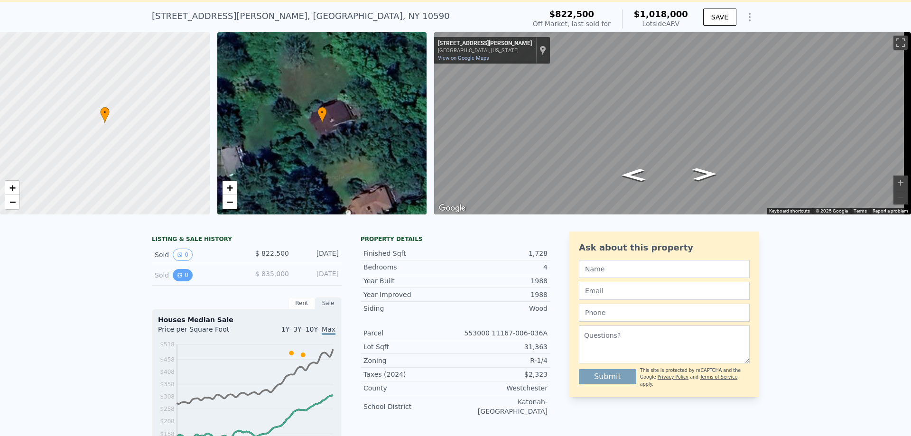
click at [178, 277] on icon "View historical data" at bounding box center [180, 275] width 4 height 4
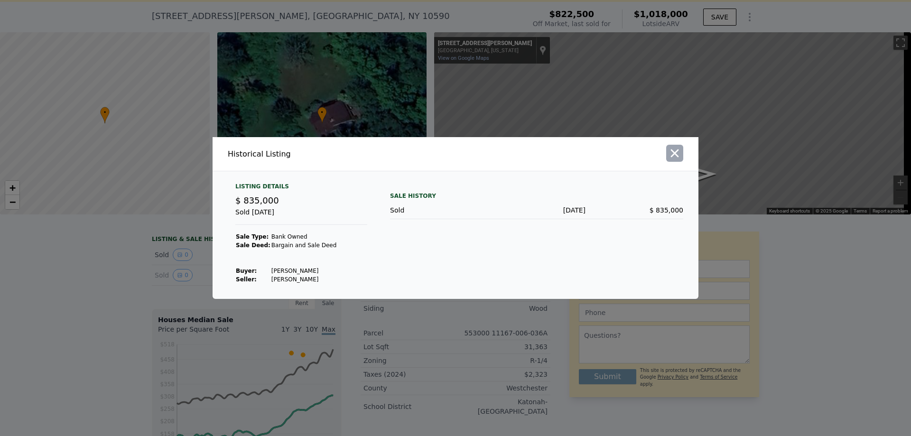
click at [679, 151] on icon "button" at bounding box center [674, 153] width 13 height 13
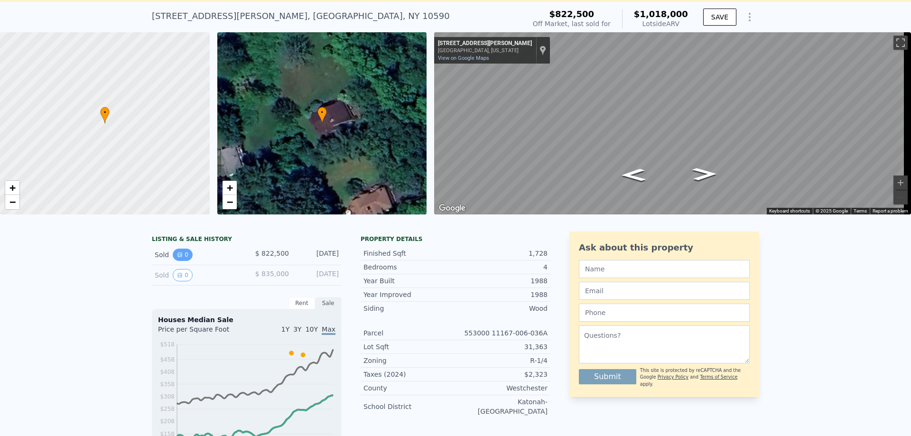
click at [180, 261] on button "0" at bounding box center [183, 255] width 20 height 12
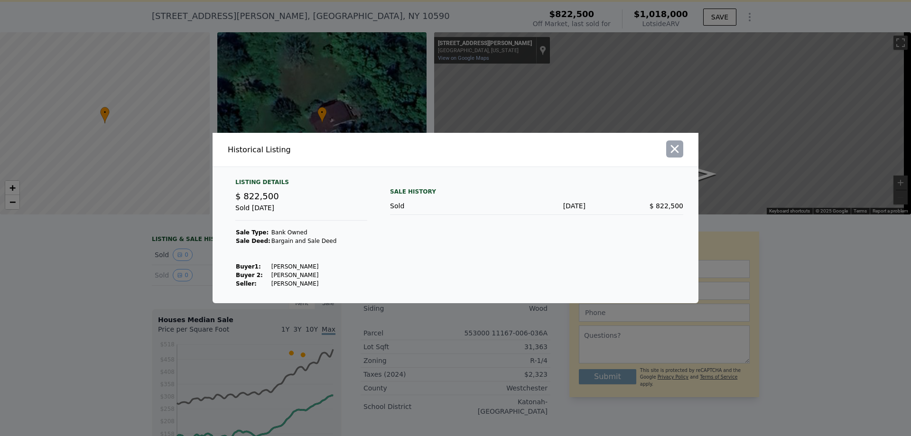
click at [670, 153] on icon "button" at bounding box center [674, 148] width 13 height 13
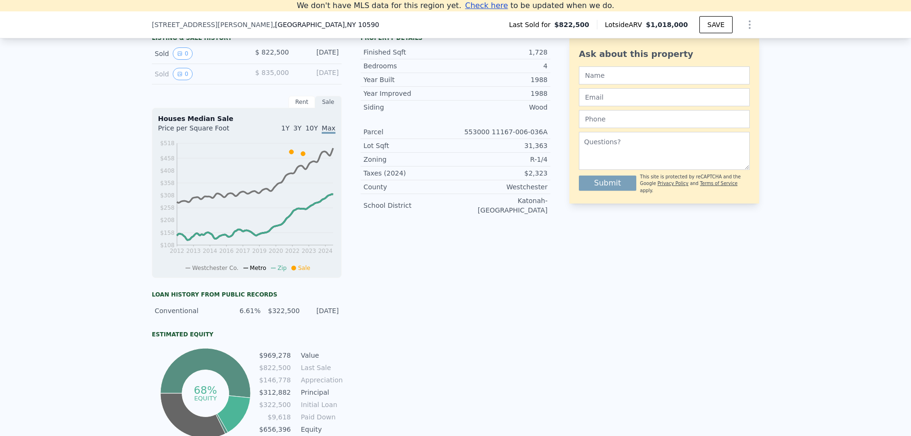
scroll to position [226, 0]
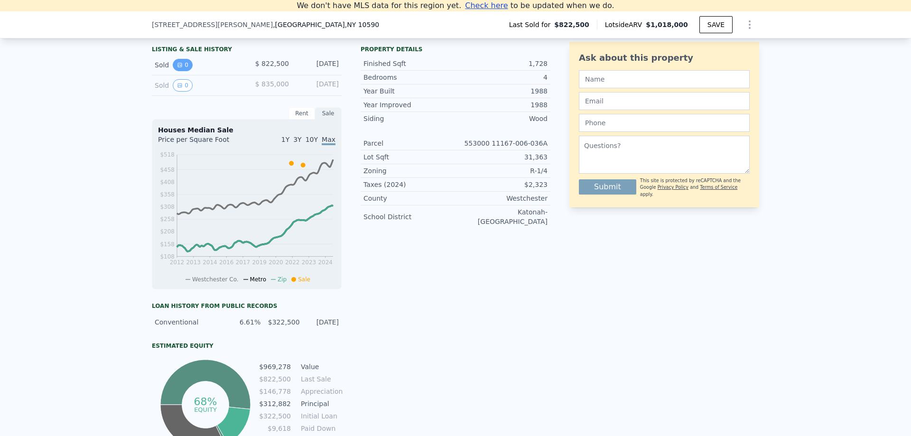
click at [179, 71] on button "0" at bounding box center [183, 65] width 20 height 12
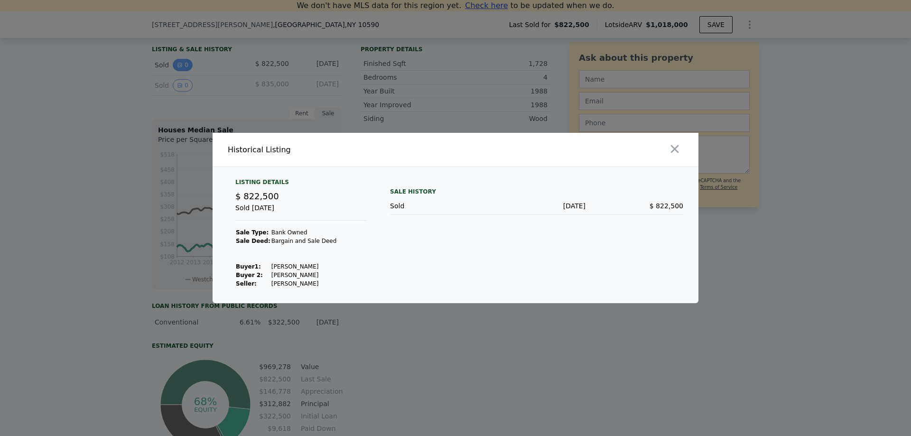
click at [179, 74] on div at bounding box center [455, 218] width 911 height 436
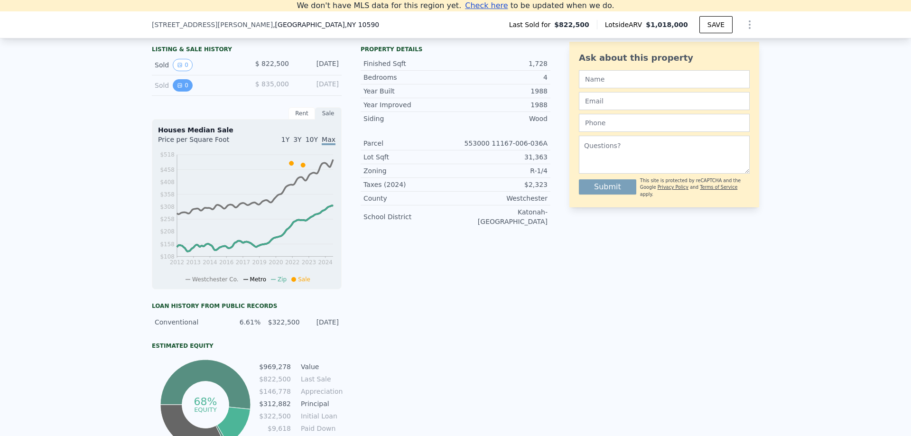
click at [182, 90] on button "0" at bounding box center [183, 85] width 20 height 12
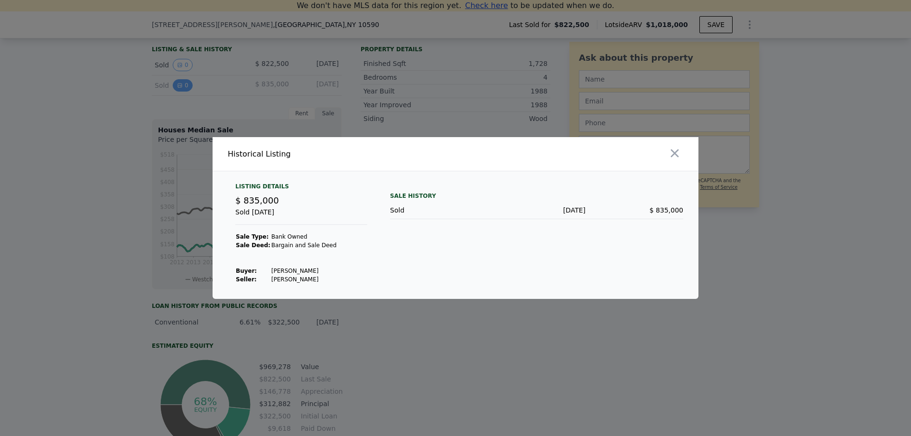
click at [182, 90] on div at bounding box center [455, 218] width 911 height 436
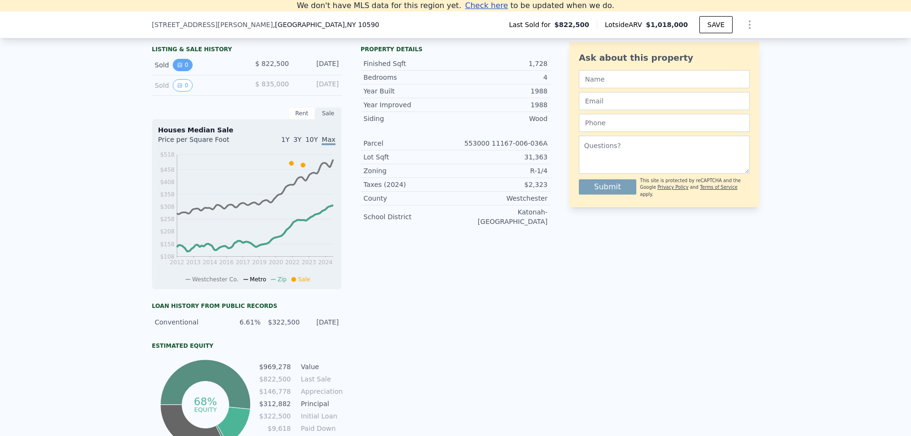
click at [177, 68] on icon "View historical data" at bounding box center [180, 65] width 6 height 6
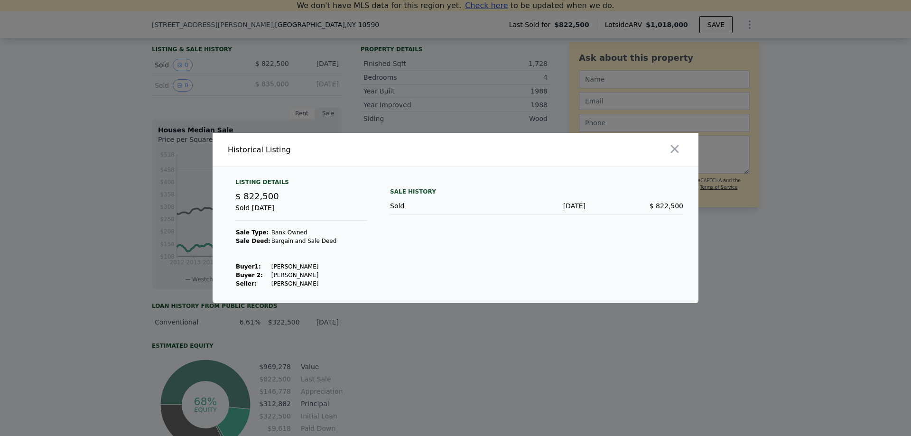
click at [677, 149] on icon "button" at bounding box center [674, 148] width 13 height 13
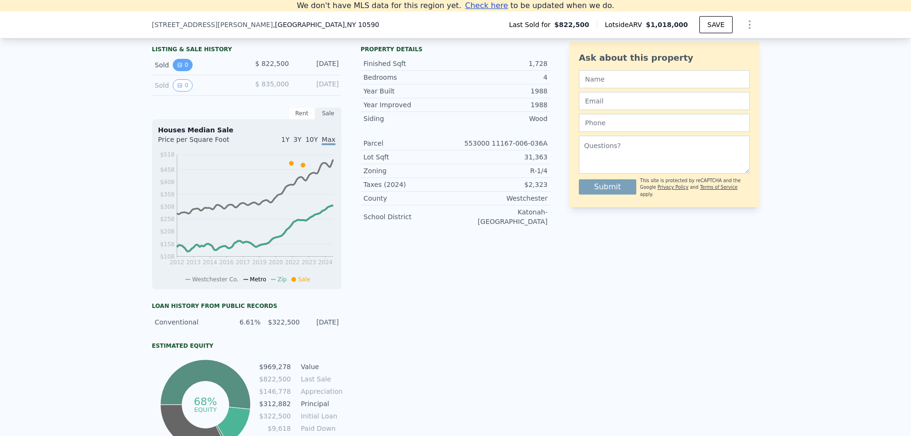
click at [180, 71] on button "0" at bounding box center [183, 65] width 20 height 12
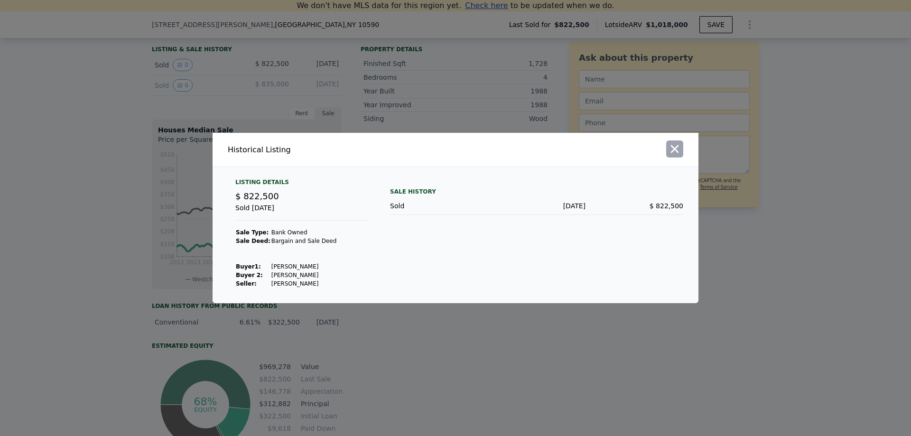
click at [672, 147] on icon "button" at bounding box center [675, 149] width 8 height 8
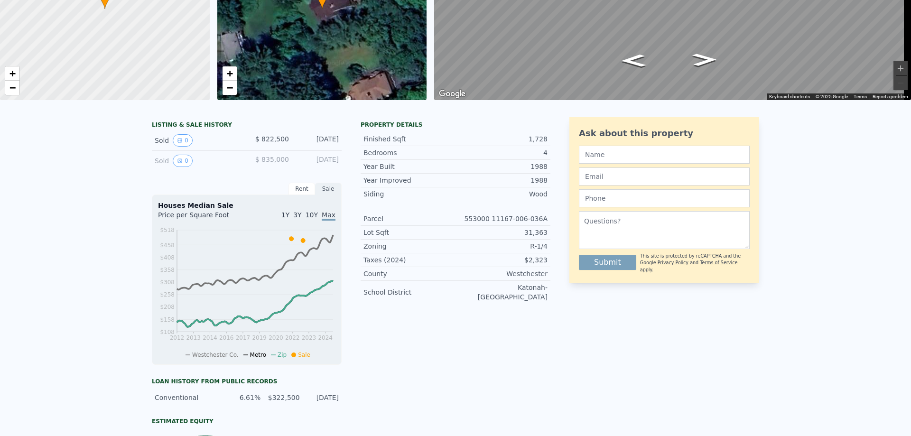
scroll to position [47, 0]
